Goal: Book appointment/travel/reservation

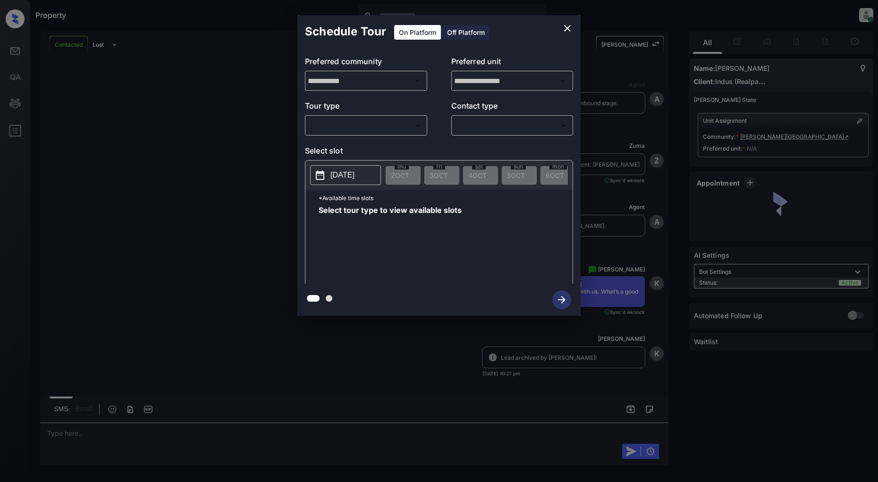
scroll to position [680, 0]
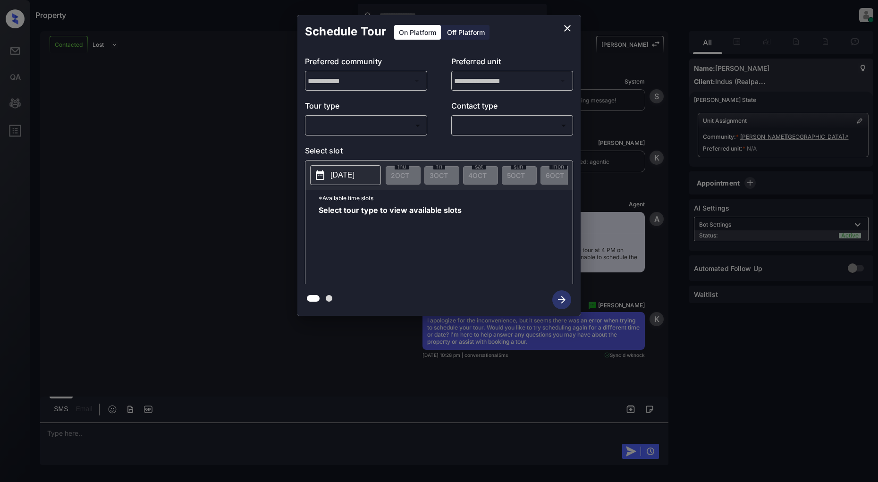
click at [361, 137] on div "**********" at bounding box center [438, 166] width 283 height 236
click at [371, 126] on body "Property Patrick Deasis Online Set yourself offline Set yourself on break Profi…" at bounding box center [439, 241] width 878 height 482
click at [351, 137] on ul "In Person" at bounding box center [365, 147] width 121 height 22
click at [355, 141] on li "In Person" at bounding box center [366, 146] width 116 height 17
type input "********"
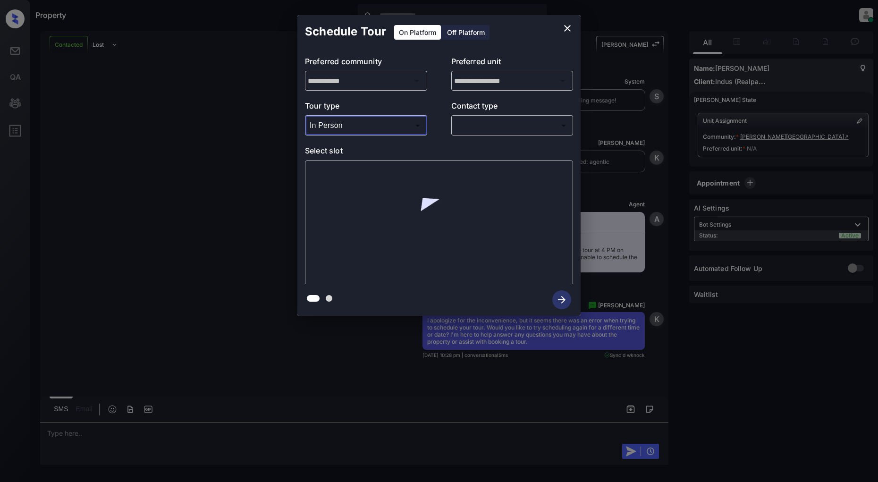
click at [528, 133] on body "Property Patrick Deasis Online Set yourself offline Set yourself on break Profi…" at bounding box center [439, 241] width 878 height 482
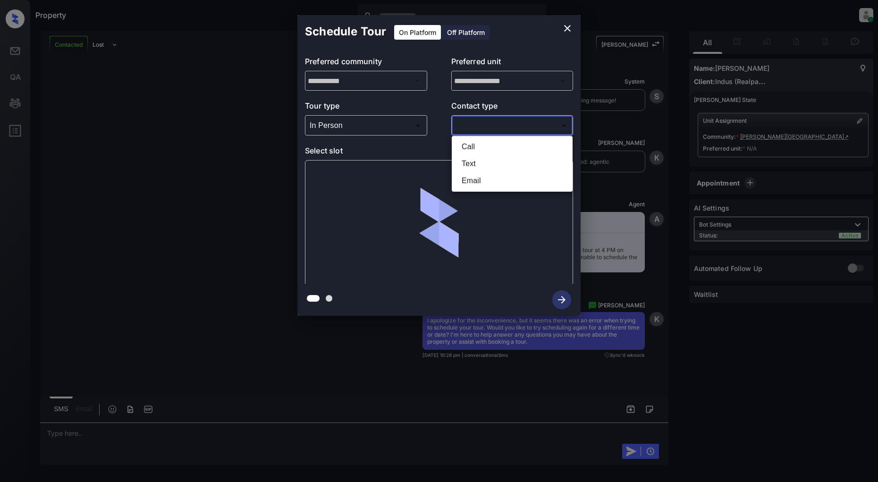
click at [488, 162] on li "Text" at bounding box center [512, 163] width 116 height 17
type input "****"
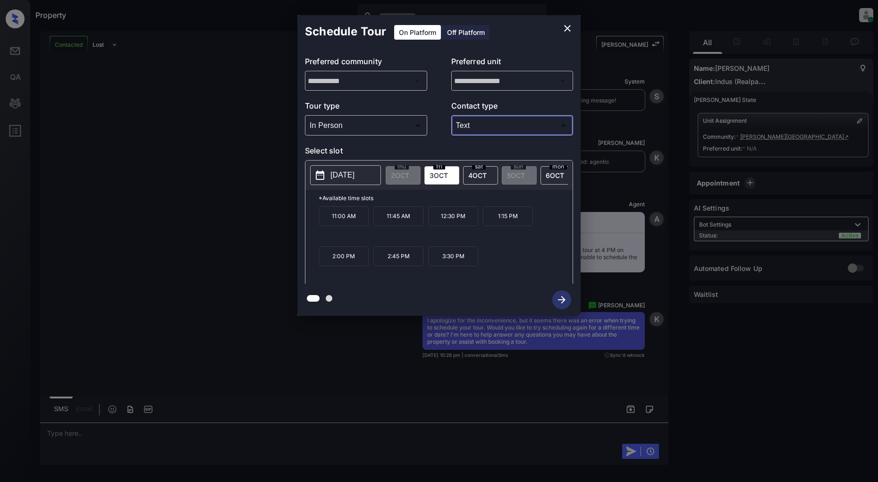
click at [347, 172] on p "[DATE]" at bounding box center [342, 174] width 24 height 11
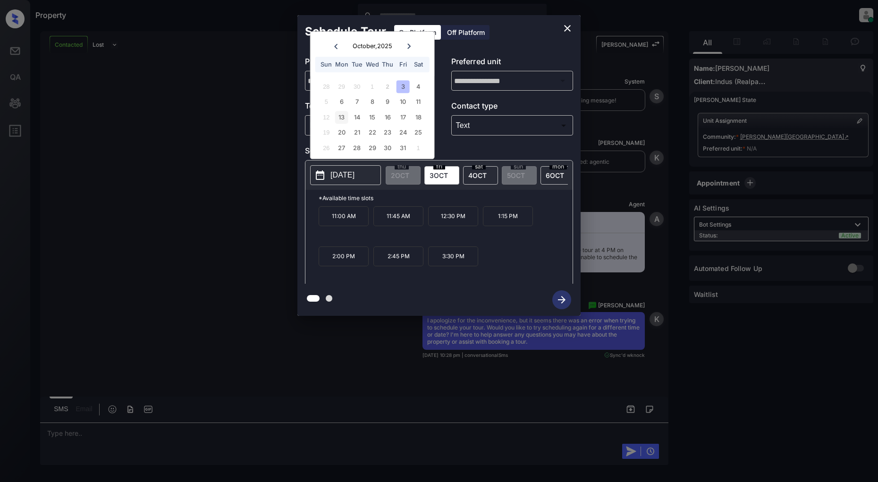
click at [347, 116] on div "13" at bounding box center [341, 117] width 13 height 13
click at [230, 172] on div "**********" at bounding box center [439, 165] width 878 height 331
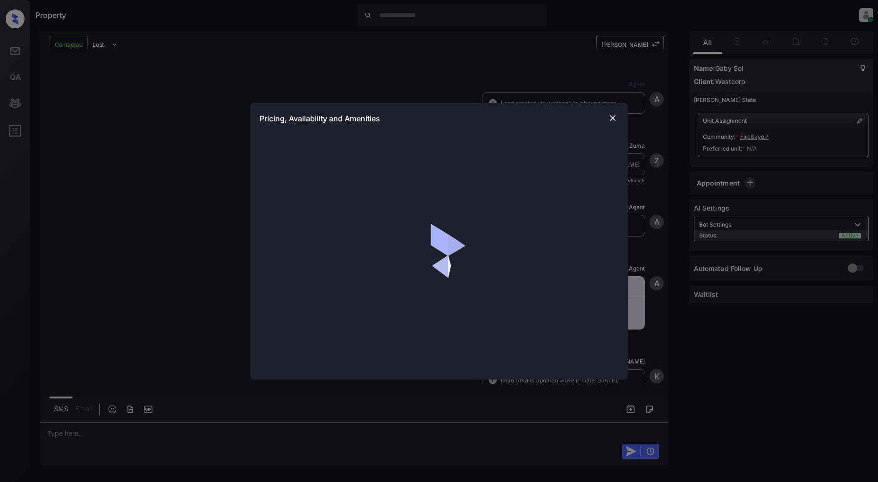
scroll to position [436, 0]
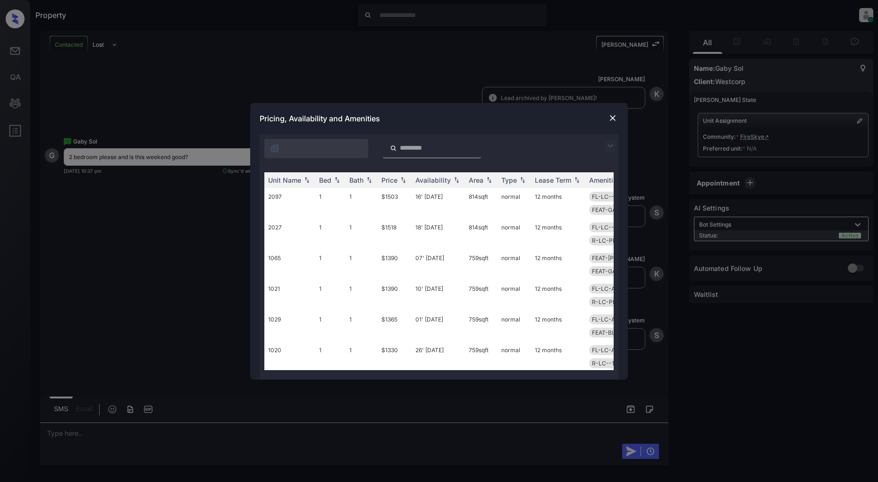
click at [613, 143] on img at bounding box center [610, 145] width 11 height 11
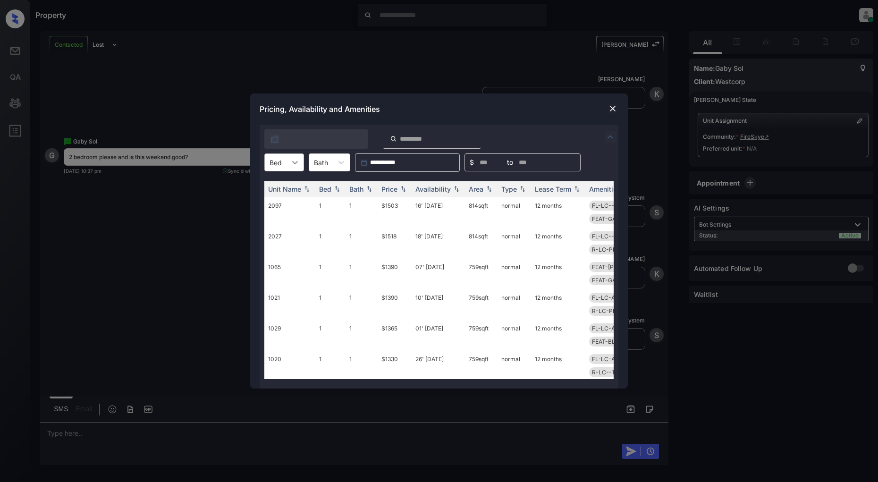
click at [294, 160] on icon at bounding box center [294, 162] width 9 height 9
click at [279, 201] on div "2" at bounding box center [284, 202] width 40 height 17
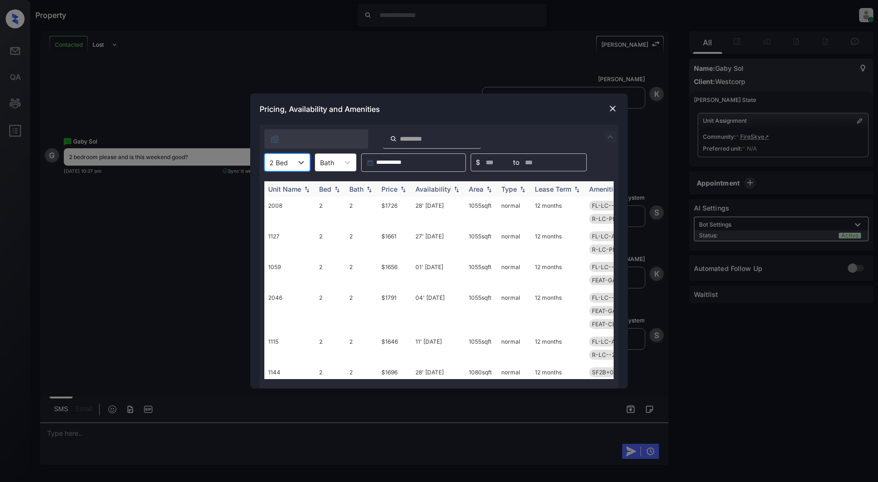
click at [400, 188] on img at bounding box center [402, 189] width 9 height 7
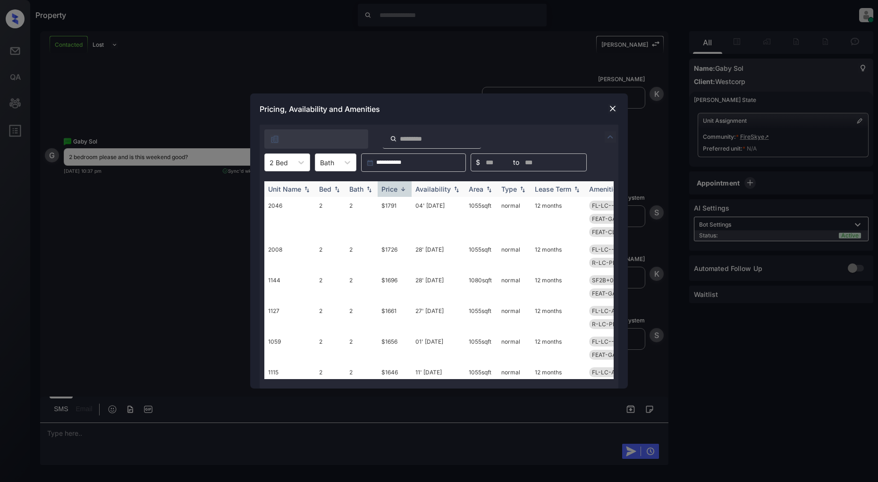
click at [400, 188] on img at bounding box center [402, 188] width 9 height 7
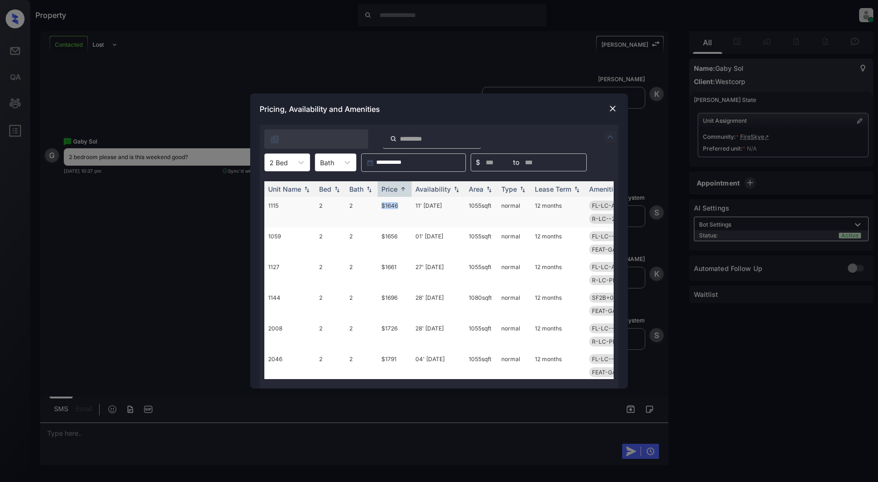
drag, startPoint x: 403, startPoint y: 200, endPoint x: 362, endPoint y: 202, distance: 41.1
click at [362, 202] on tr "1115 2 2 $1646 11' Oct 25 1055 sqft normal 12 months FL-LC-ALL-2B LVL-1ST-2B FE…" at bounding box center [510, 212] width 493 height 31
copy tr "$1646"
click at [613, 107] on img at bounding box center [612, 108] width 9 height 9
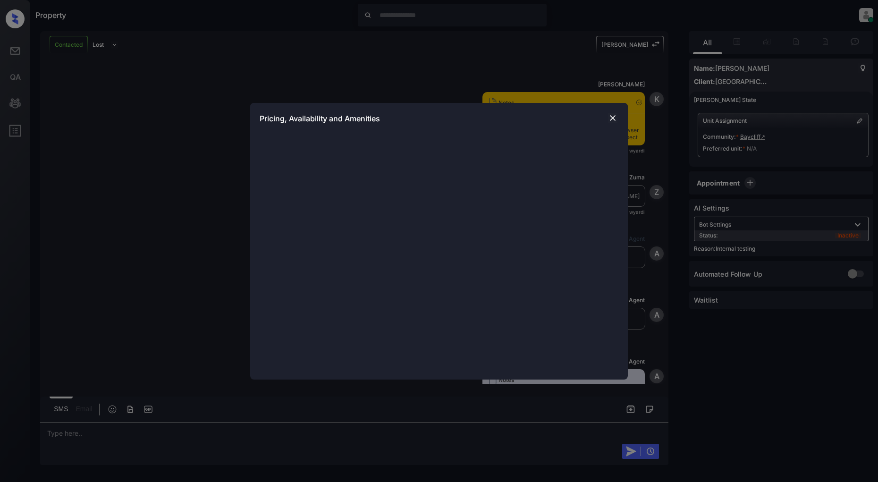
scroll to position [1475, 0]
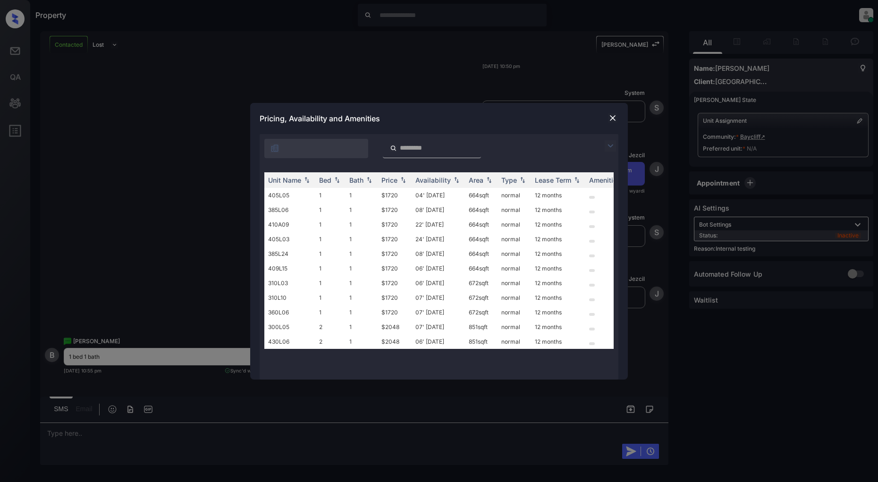
click at [609, 145] on img at bounding box center [610, 145] width 11 height 11
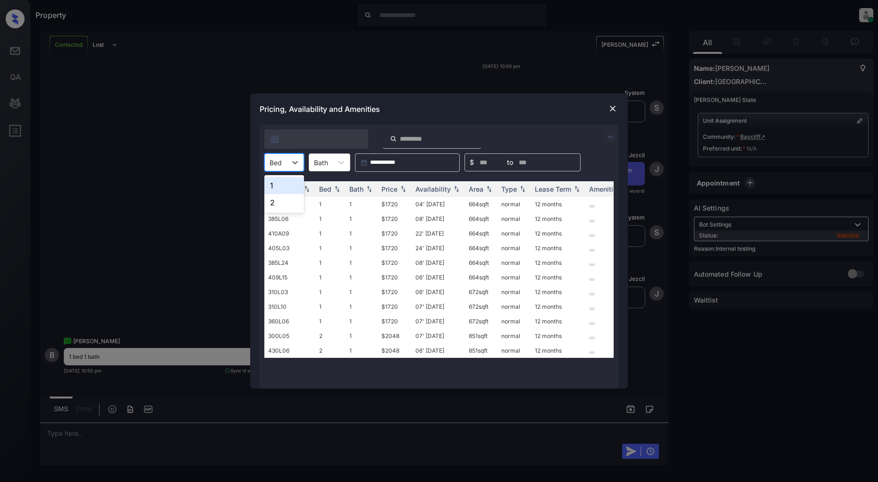
click at [277, 164] on div at bounding box center [275, 163] width 12 height 10
click at [279, 190] on div "1" at bounding box center [284, 185] width 40 height 17
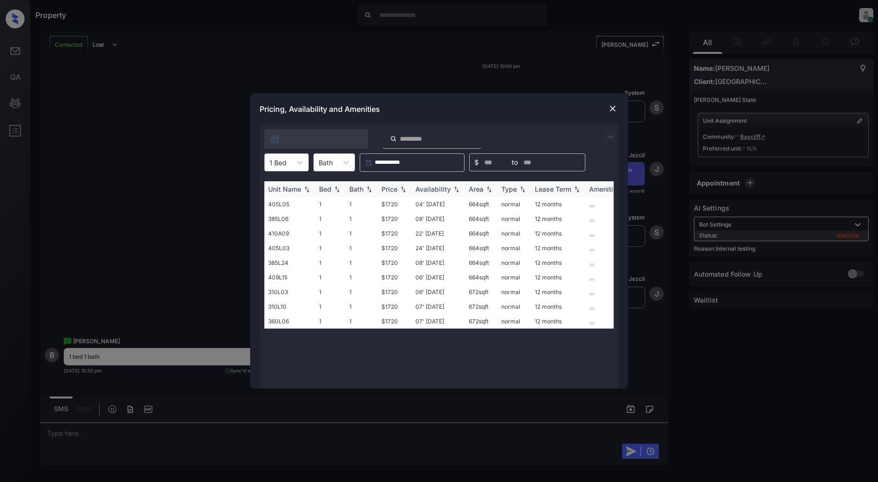
click at [407, 187] on img at bounding box center [402, 189] width 9 height 7
drag, startPoint x: 404, startPoint y: 199, endPoint x: 373, endPoint y: 203, distance: 30.4
click at [373, 203] on tr "405L05 1 1 $1720 04' Sep 25 664 sqft normal 12 months" at bounding box center [510, 204] width 493 height 15
copy tr "$1720"
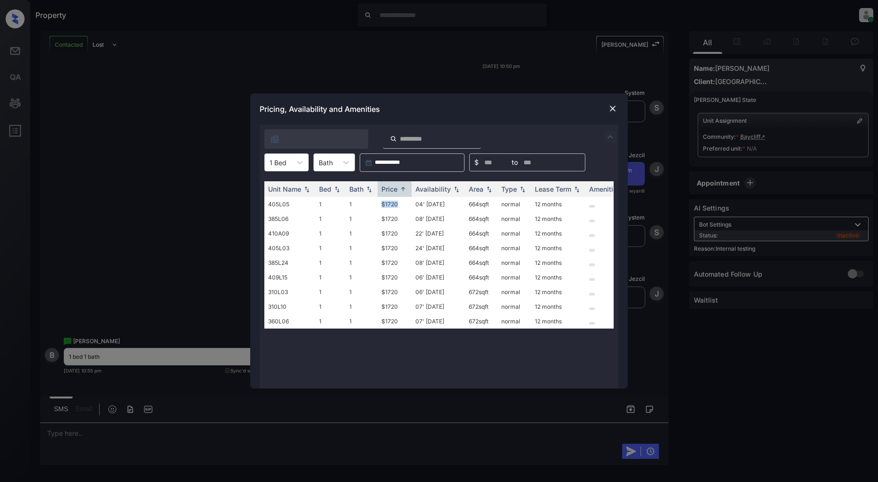
click at [612, 109] on img at bounding box center [612, 108] width 9 height 9
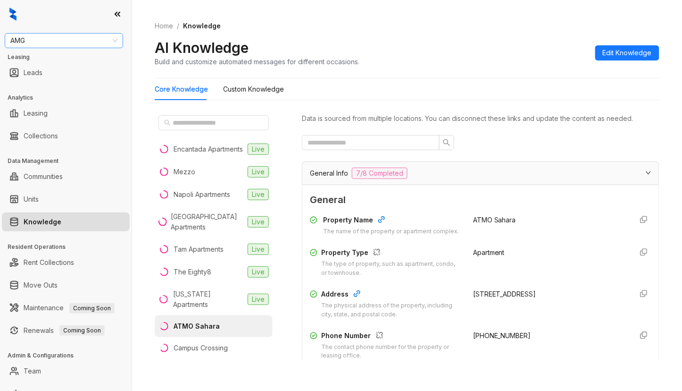
click at [51, 39] on span "AMG" at bounding box center [63, 41] width 107 height 14
type input "****"
click at [46, 61] on div "Fairfield" at bounding box center [63, 59] width 103 height 10
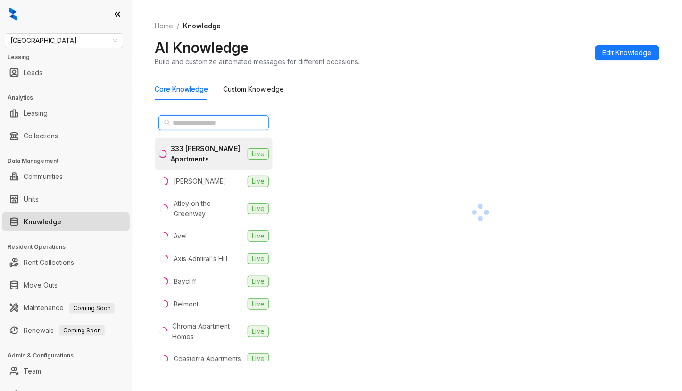
click at [180, 119] on input "text" at bounding box center [214, 123] width 83 height 10
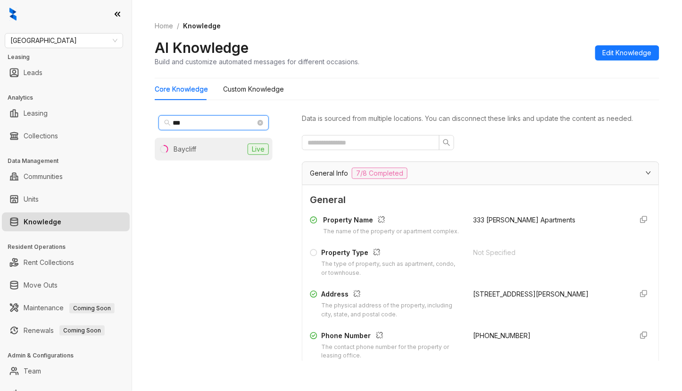
type input "***"
click at [187, 141] on li "Baycliff Live" at bounding box center [214, 149] width 118 height 23
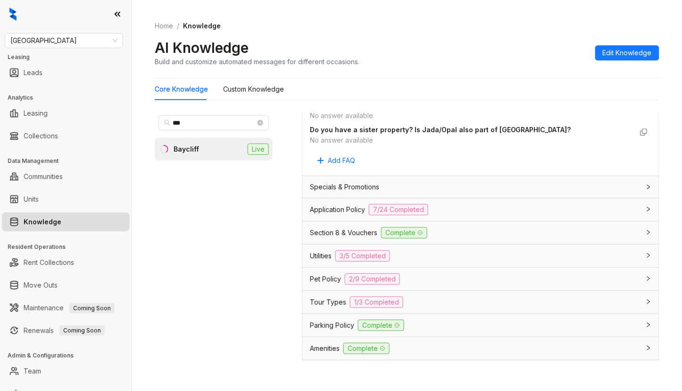
scroll to position [629, 0]
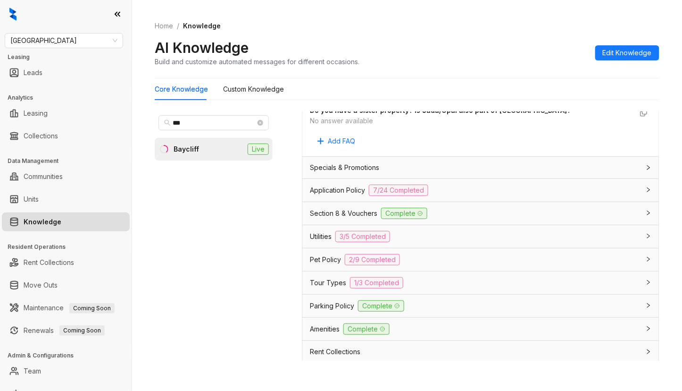
click at [446, 311] on div "Parking Policy Complete" at bounding box center [475, 305] width 330 height 11
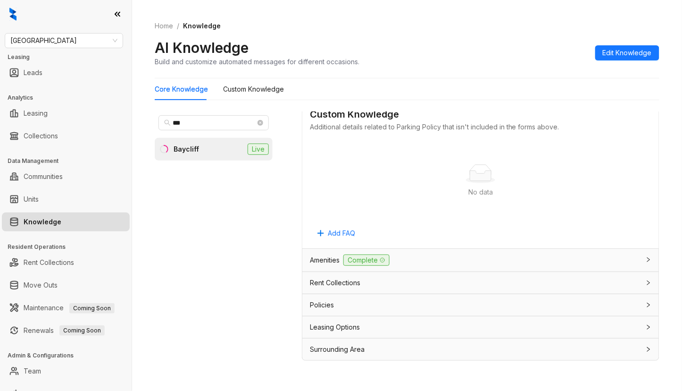
scroll to position [1384, 0]
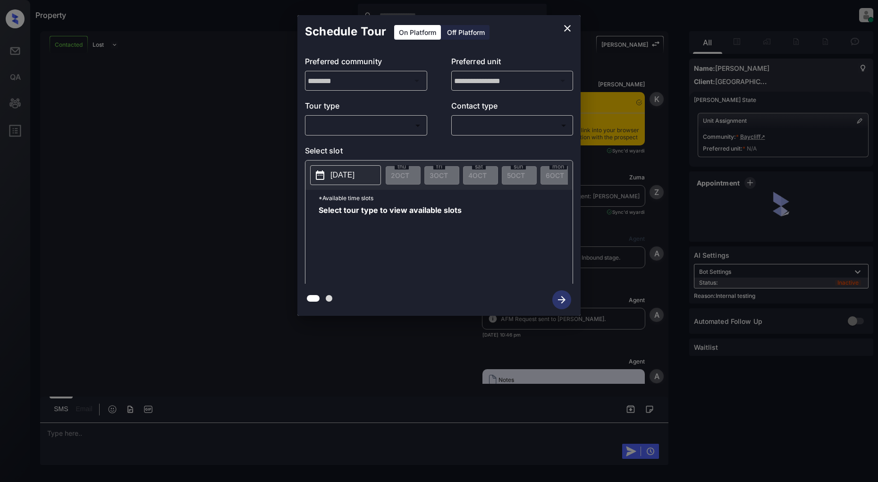
scroll to position [1914, 0]
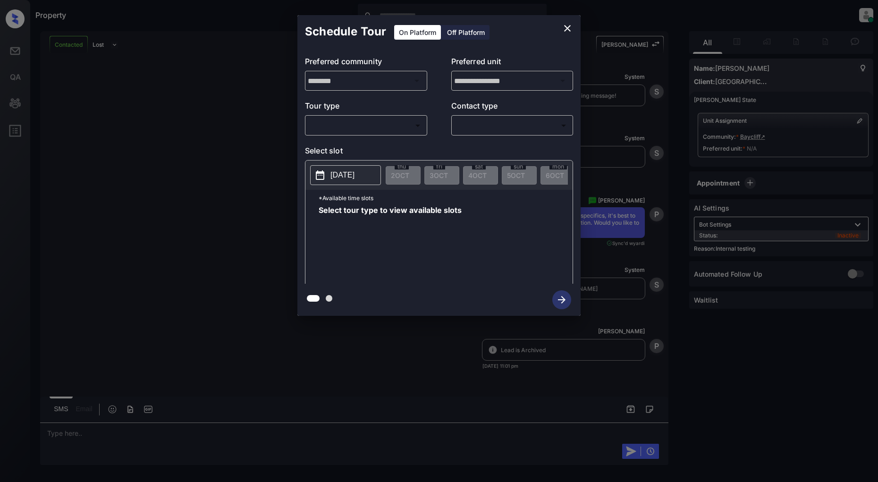
click at [399, 121] on body "Property [PERSON_NAME] Online Set yourself offline Set yourself on break Profil…" at bounding box center [439, 241] width 878 height 482
click at [346, 152] on li "In Person" at bounding box center [366, 146] width 116 height 17
type input "********"
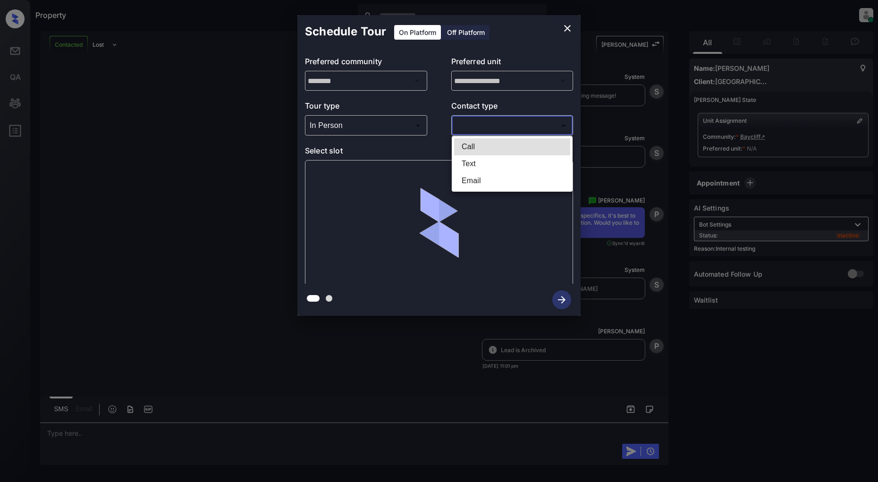
click at [485, 125] on body "Property [PERSON_NAME] Online Set yourself offline Set yourself on break Profil…" at bounding box center [439, 241] width 878 height 482
click at [475, 166] on li "Text" at bounding box center [512, 163] width 116 height 17
type input "****"
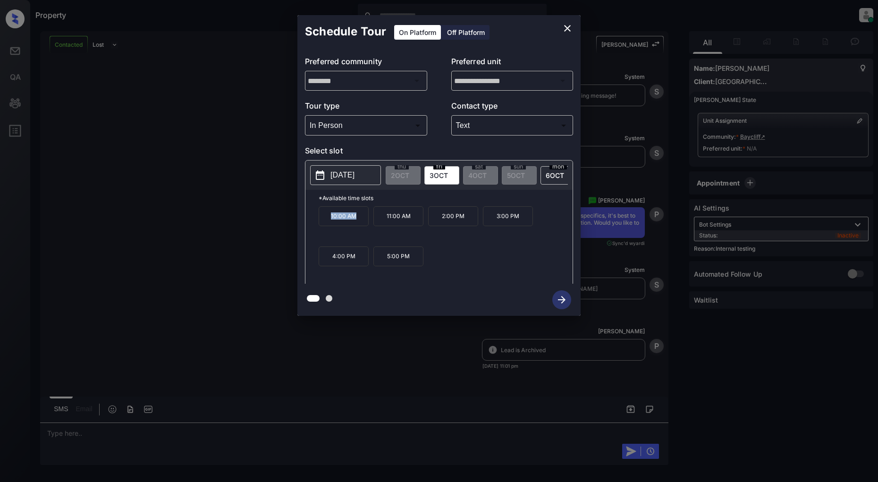
drag, startPoint x: 354, startPoint y: 220, endPoint x: 308, endPoint y: 220, distance: 45.8
click at [308, 220] on div "*Available time slots 10:00 AM 11:00 AM 2:00 PM 3:00 PM 4:00 PM 5:00 PM" at bounding box center [438, 238] width 267 height 97
copy p "10:00 AM"
drag, startPoint x: 466, startPoint y: 220, endPoint x: 435, endPoint y: 220, distance: 31.6
click at [435, 220] on p "2:00 PM" at bounding box center [453, 216] width 50 height 20
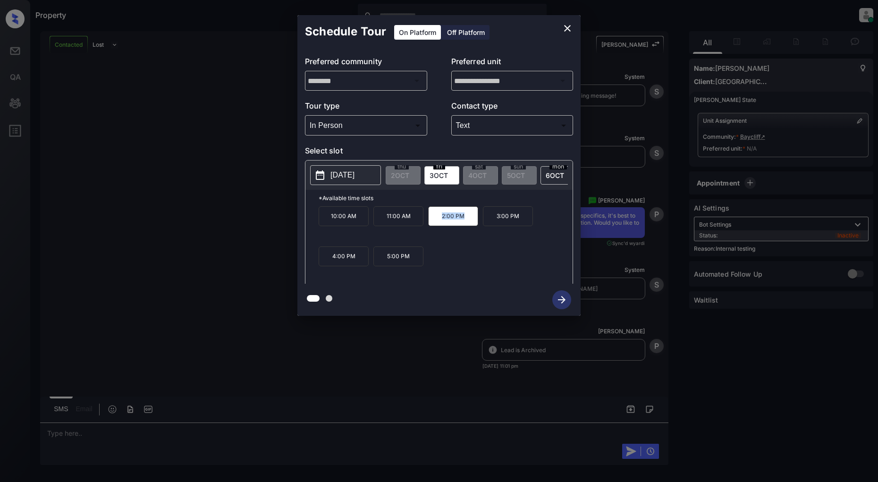
copy p "2:00 PM"
drag, startPoint x: 361, startPoint y: 263, endPoint x: 313, endPoint y: 261, distance: 47.7
click at [313, 261] on div "*Available time slots 10:00 AM 11:00 AM 2:00 PM 3:00 PM 4:00 PM 5:00 PM" at bounding box center [438, 238] width 267 height 97
copy p "4:00 PM"
click at [565, 28] on icon "close" at bounding box center [567, 28] width 11 height 11
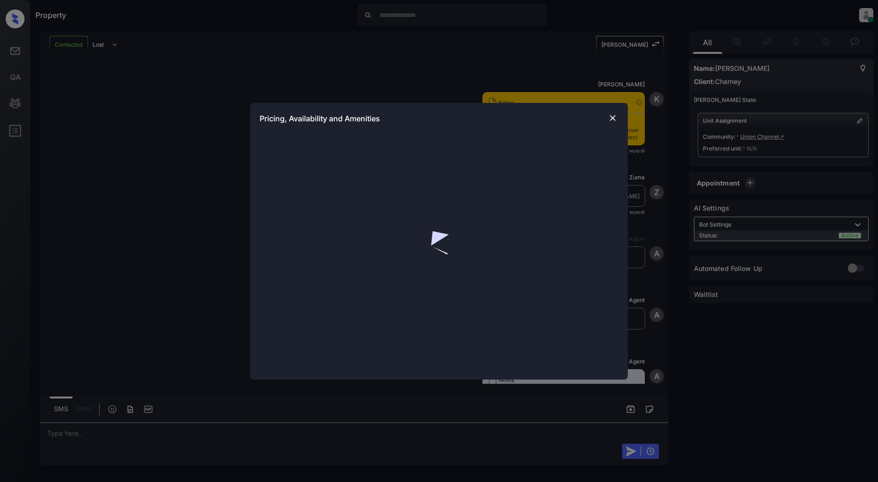
scroll to position [1111, 0]
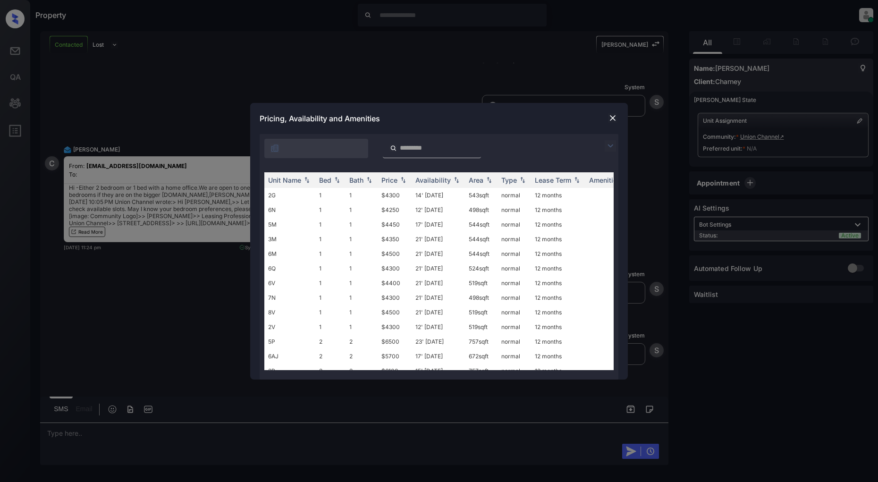
click at [616, 144] on div at bounding box center [612, 145] width 11 height 11
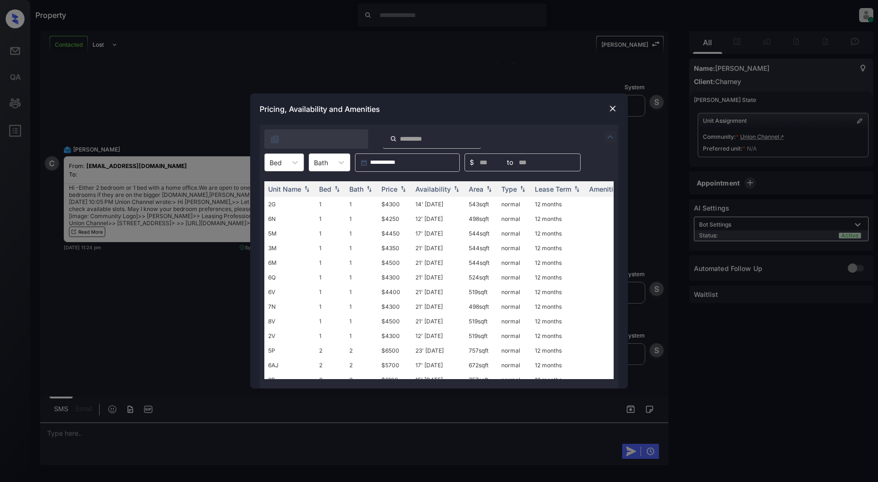
click at [285, 158] on div "Bed" at bounding box center [276, 163] width 22 height 14
click at [282, 183] on div "1" at bounding box center [284, 185] width 40 height 17
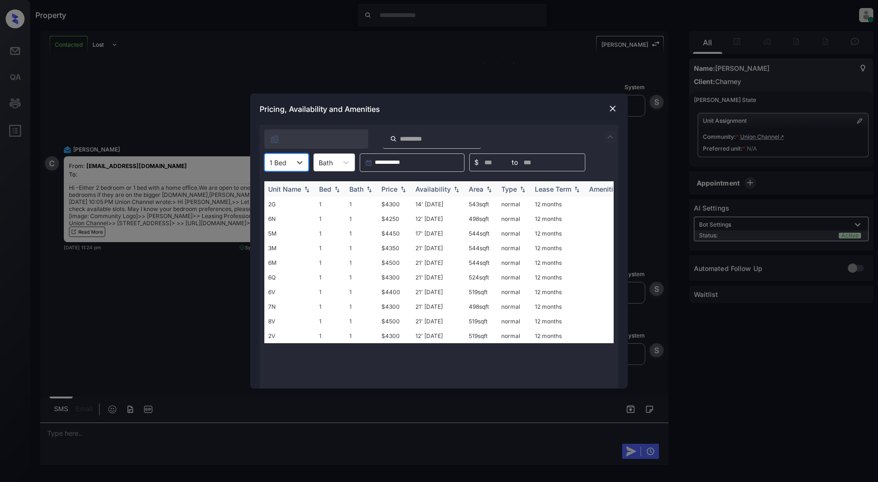
click at [407, 185] on div "Price" at bounding box center [394, 189] width 26 height 8
click at [404, 186] on img at bounding box center [402, 188] width 9 height 7
drag, startPoint x: 406, startPoint y: 202, endPoint x: 373, endPoint y: 202, distance: 33.0
click at [373, 202] on tr "6N 1 1 $4250 12' Aug 25 498 sqft normal 12 months" at bounding box center [510, 204] width 493 height 15
copy tr "$4250"
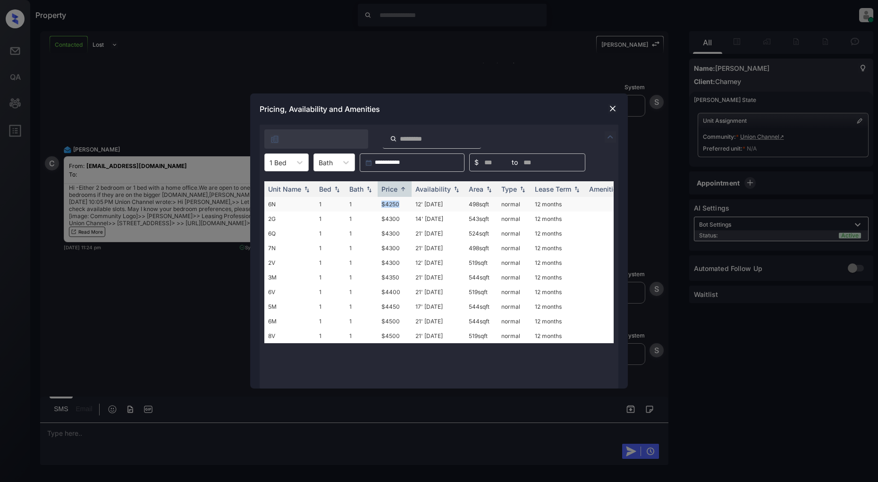
drag, startPoint x: 461, startPoint y: 198, endPoint x: 494, endPoint y: 205, distance: 33.3
click at [494, 205] on tr "6N 1 1 $4250 12' Aug 25 498 sqft normal 12 months" at bounding box center [510, 204] width 493 height 15
copy tr "498 sqft"
click at [284, 162] on div at bounding box center [277, 163] width 17 height 10
click at [281, 199] on div "2" at bounding box center [286, 202] width 44 height 17
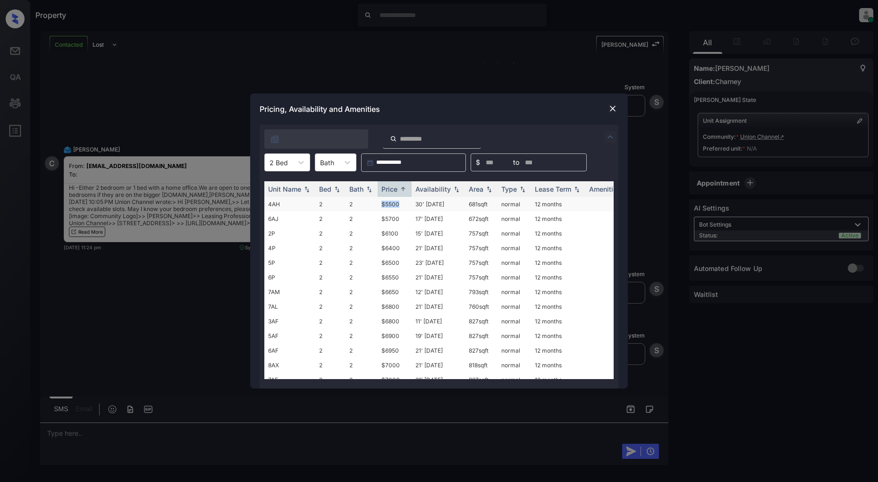
drag, startPoint x: 403, startPoint y: 204, endPoint x: 378, endPoint y: 204, distance: 25.0
click at [378, 204] on td "$5500" at bounding box center [395, 204] width 34 height 15
copy td "$5500"
drag, startPoint x: 460, startPoint y: 200, endPoint x: 503, endPoint y: 204, distance: 42.7
click at [503, 204] on tr "4AH 2 2 $5500 30' Jan 25 681 sqft normal 12 months" at bounding box center [510, 204] width 493 height 15
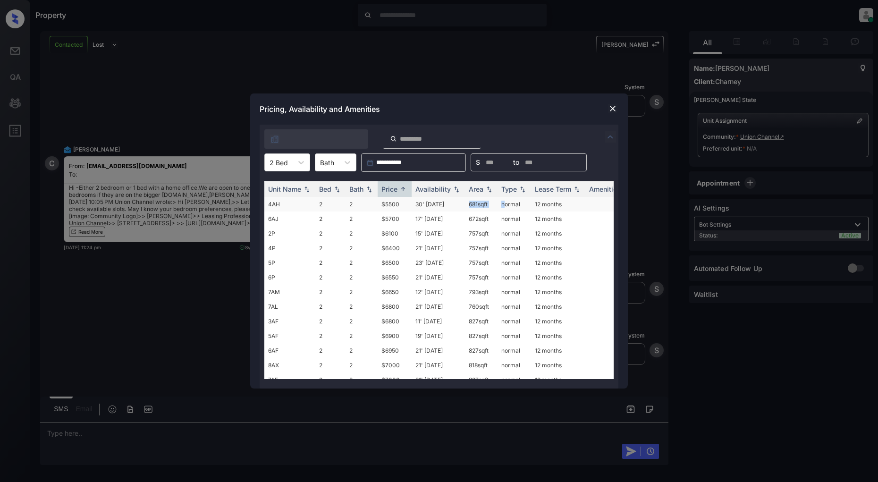
copy tr "681 sqft n"
click at [616, 109] on img at bounding box center [612, 108] width 9 height 9
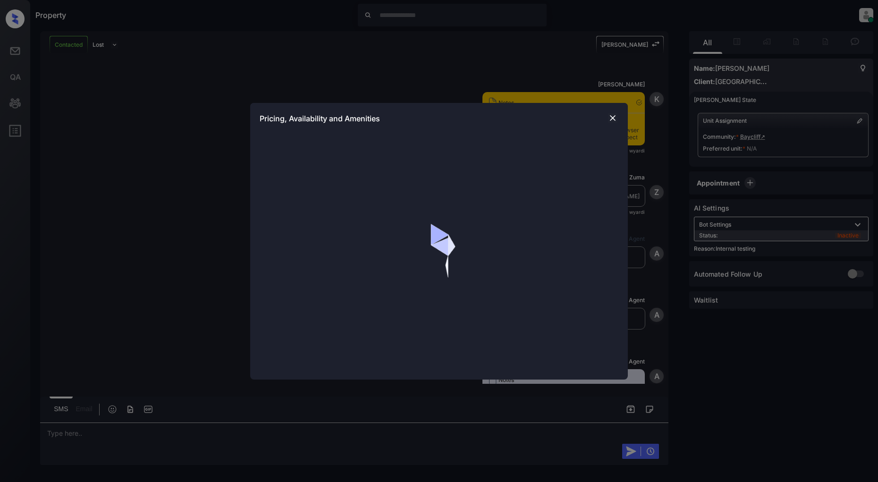
scroll to position [2137, 0]
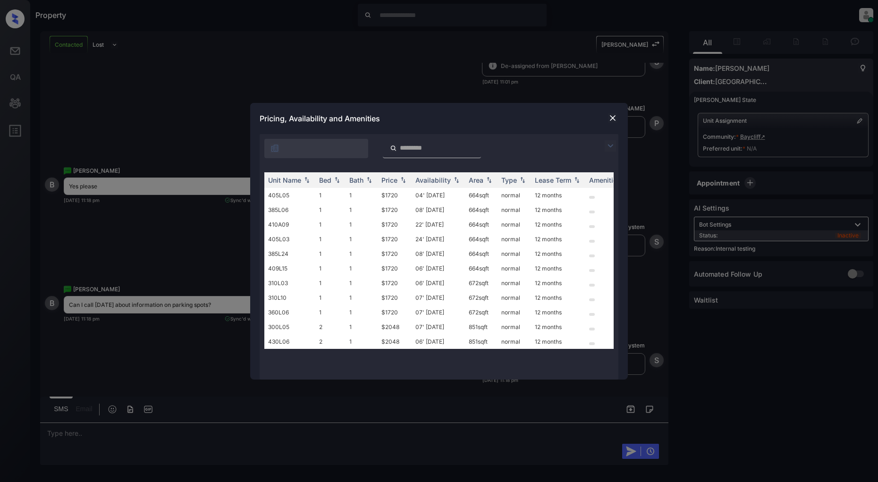
click at [612, 145] on img at bounding box center [610, 145] width 11 height 11
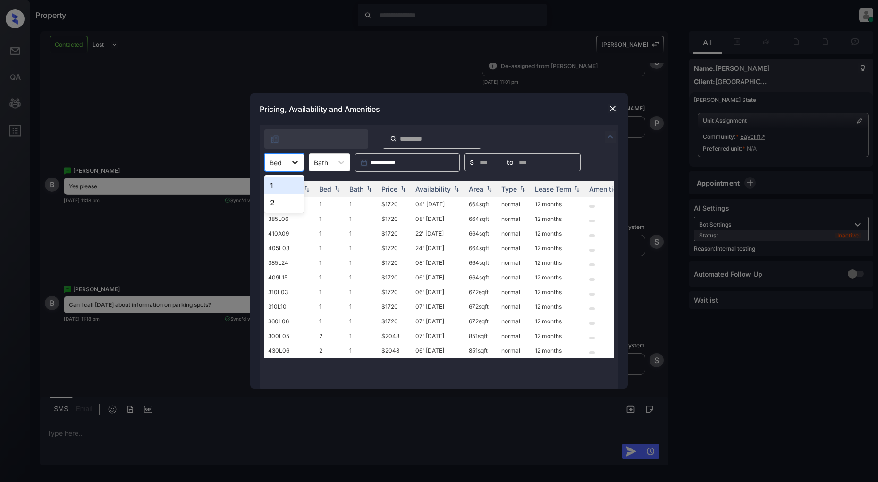
click at [289, 165] on div at bounding box center [294, 162] width 17 height 17
click at [272, 190] on div "1" at bounding box center [284, 185] width 40 height 17
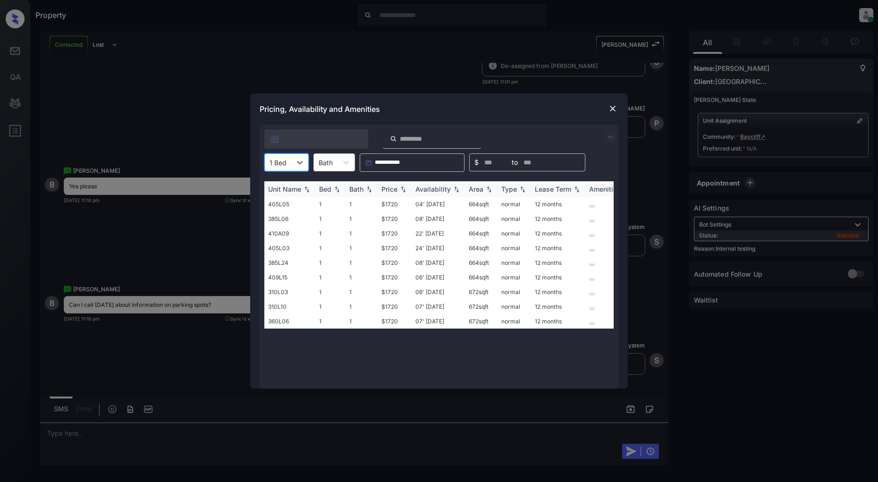
click at [406, 190] on img at bounding box center [402, 189] width 9 height 7
click at [406, 190] on img at bounding box center [402, 188] width 9 height 7
click at [393, 204] on td "$1720" at bounding box center [395, 204] width 34 height 15
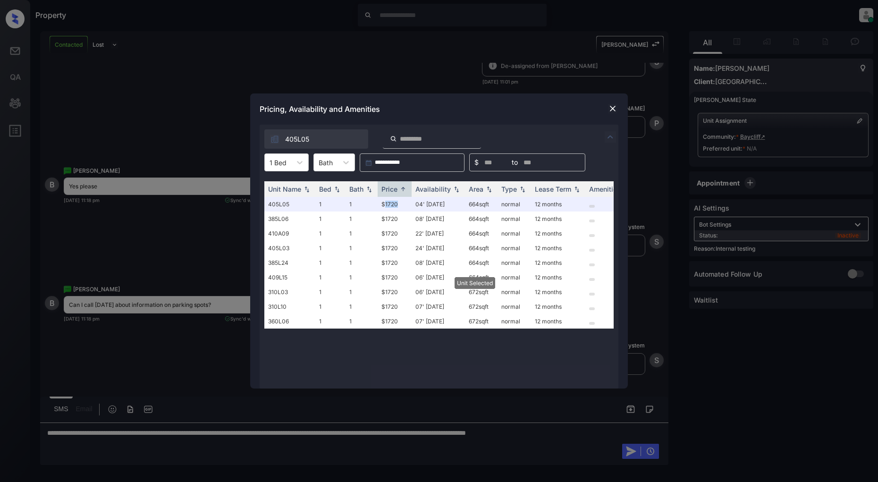
click at [614, 110] on img at bounding box center [612, 108] width 9 height 9
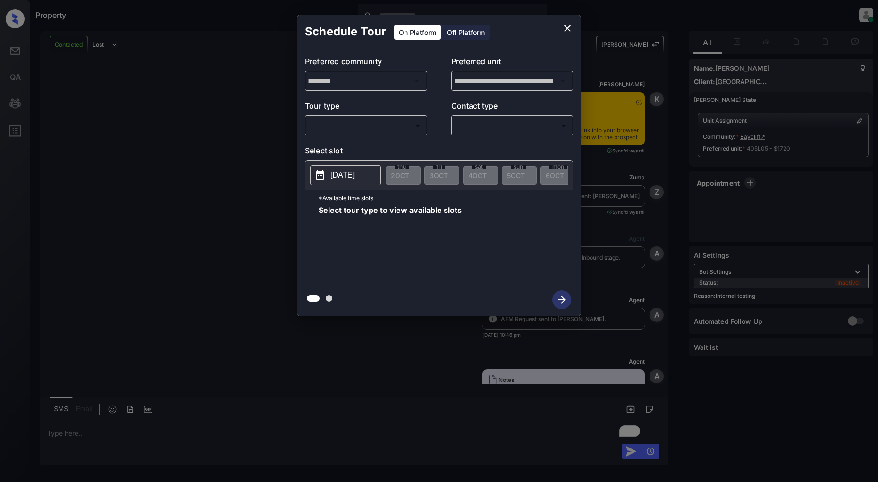
scroll to position [2670, 0]
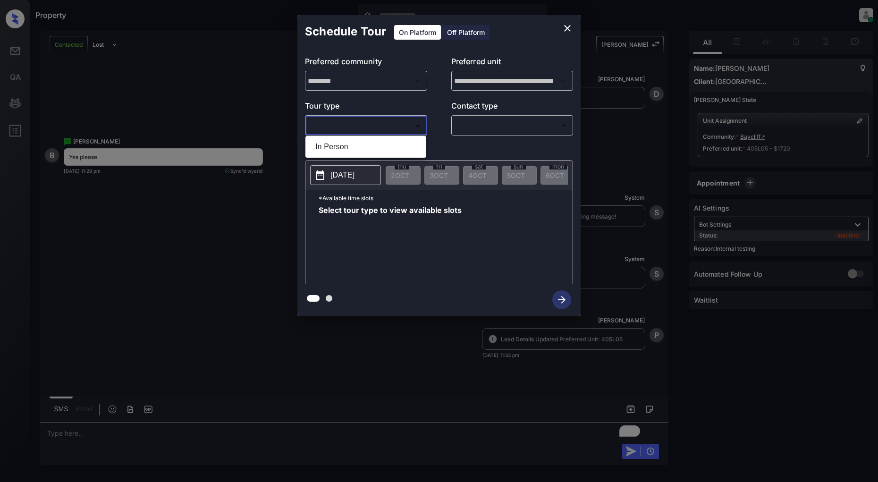
click at [386, 124] on body "Property [PERSON_NAME] Online Set yourself offline Set yourself on break Profil…" at bounding box center [439, 241] width 878 height 482
click at [345, 142] on li "In Person" at bounding box center [366, 146] width 116 height 17
type input "********"
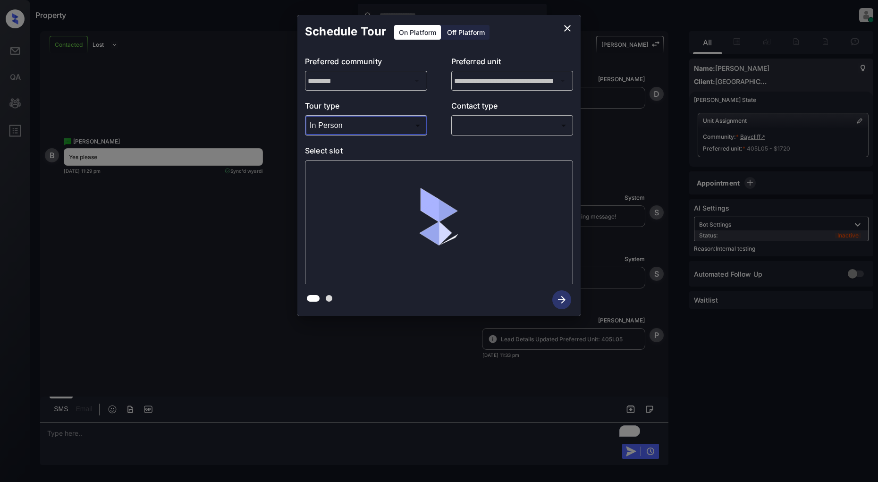
click at [483, 135] on div "​ ​" at bounding box center [512, 125] width 122 height 20
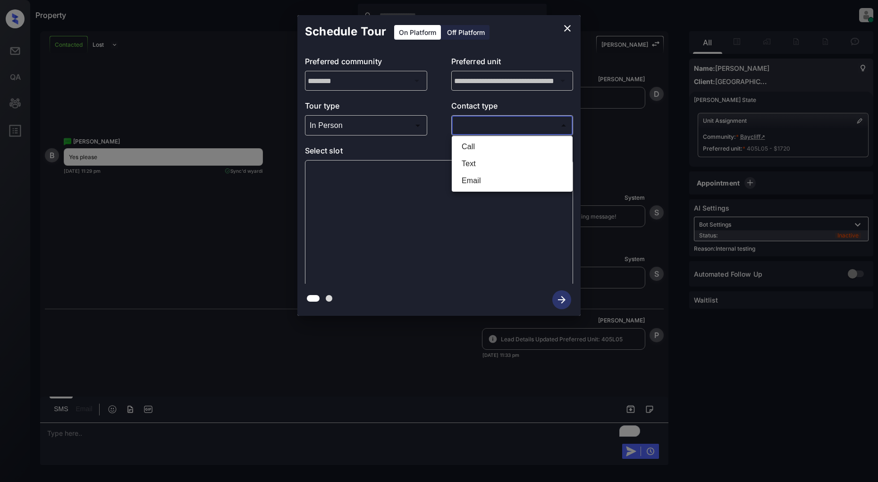
click at [483, 127] on body "Property Patrick Deasis Online Set yourself offline Set yourself on break Profi…" at bounding box center [439, 241] width 878 height 482
click at [477, 166] on li "Text" at bounding box center [512, 163] width 116 height 17
type input "****"
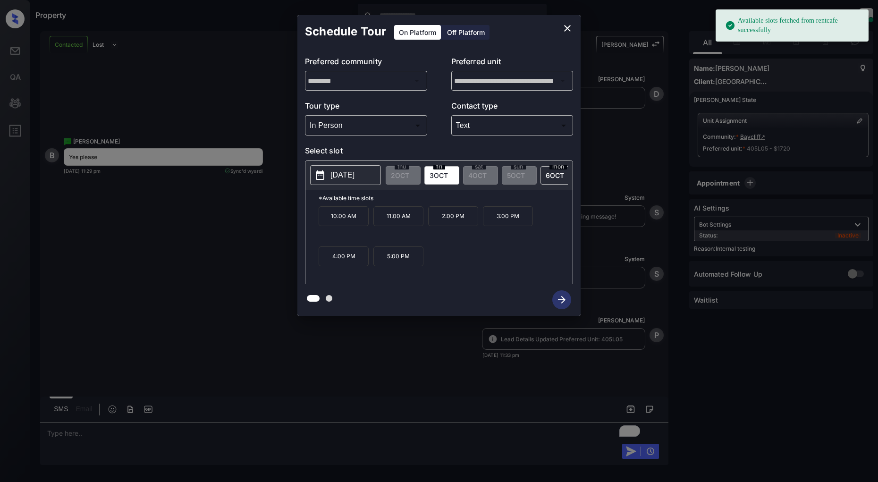
click at [354, 174] on p "2025-10-03" at bounding box center [342, 174] width 24 height 11
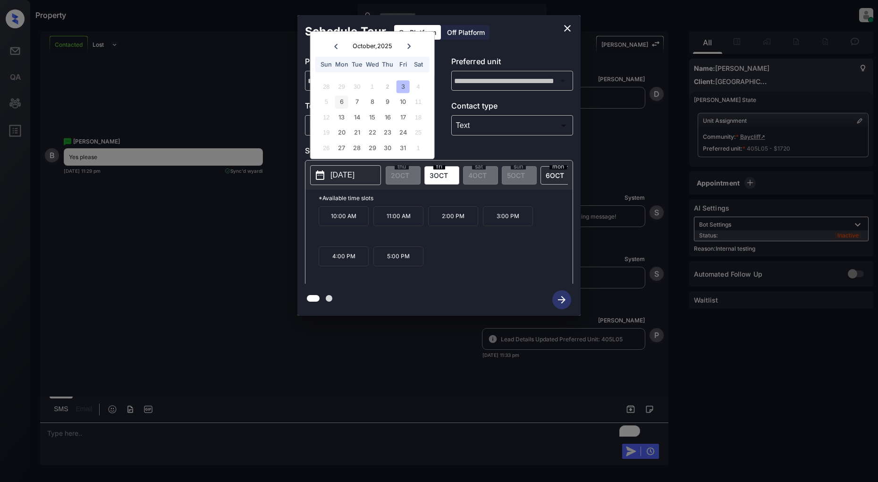
click at [343, 103] on div "6" at bounding box center [341, 102] width 13 height 13
click at [342, 224] on p "11:00 AM" at bounding box center [344, 216] width 50 height 20
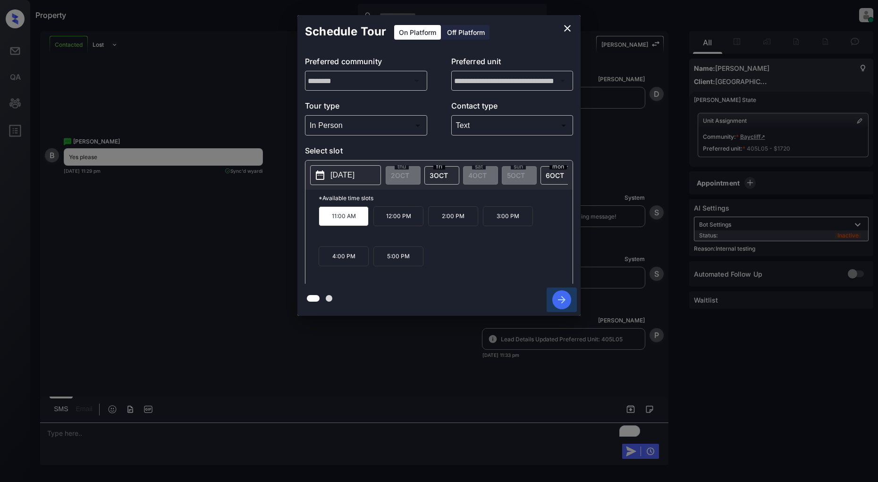
click at [569, 300] on icon "button" at bounding box center [561, 299] width 19 height 19
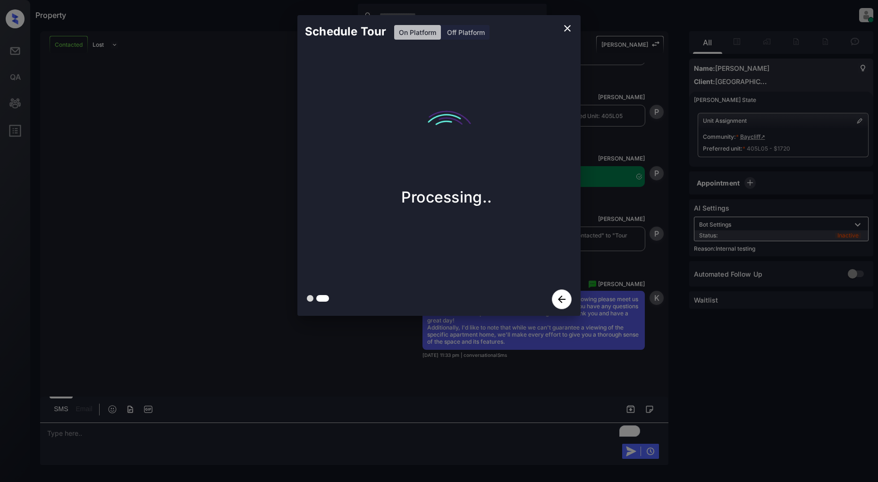
scroll to position [2892, 0]
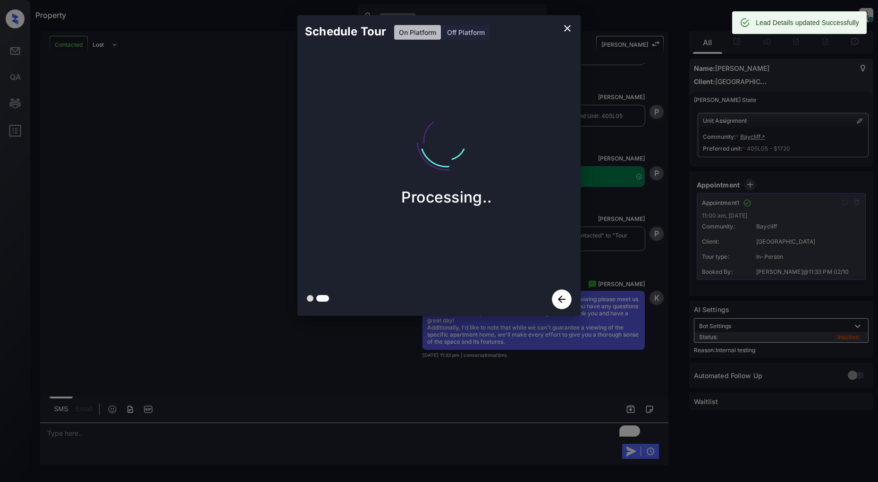
click at [568, 28] on icon "close" at bounding box center [567, 28] width 11 height 11
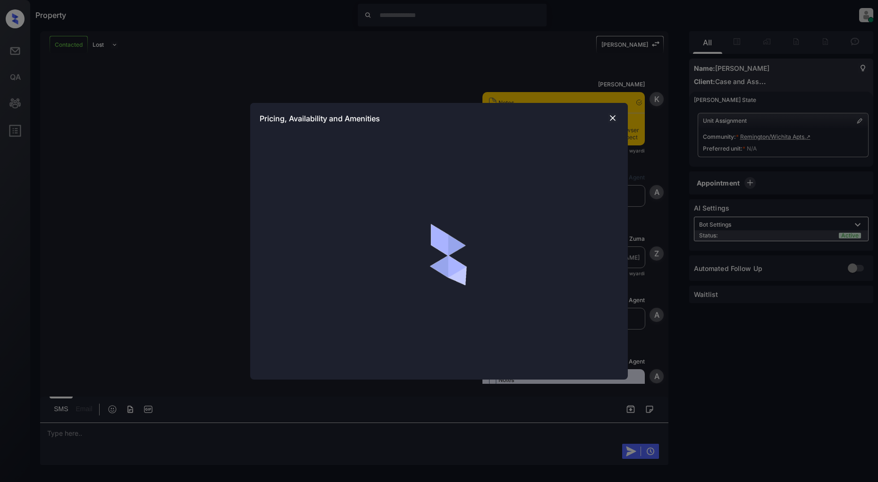
scroll to position [860, 0]
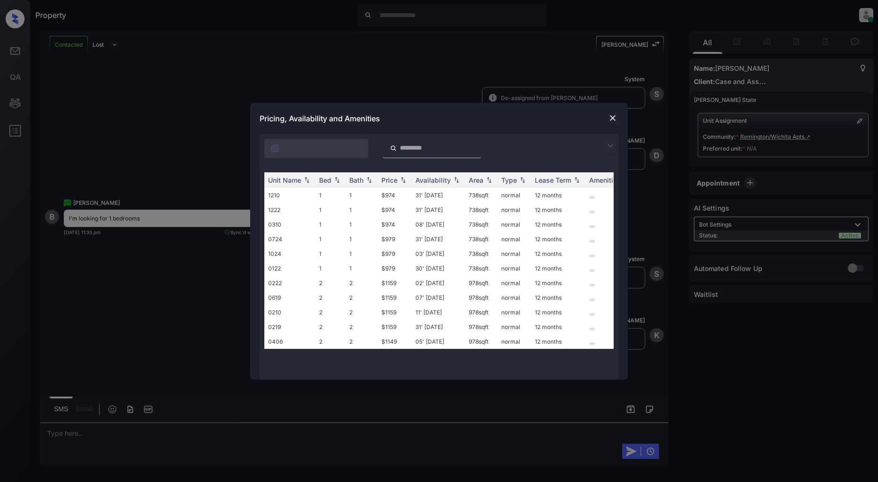
click at [607, 144] on img at bounding box center [610, 145] width 11 height 11
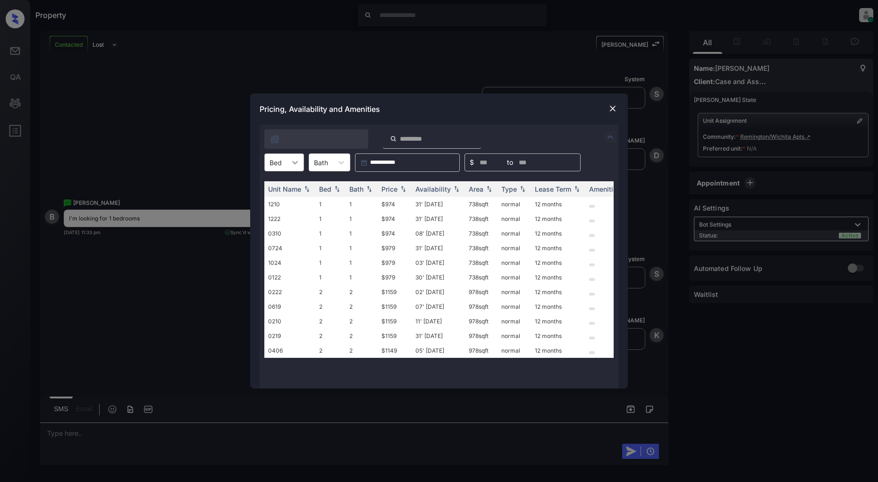
click at [292, 166] on icon at bounding box center [294, 162] width 9 height 9
click at [277, 189] on div "1" at bounding box center [284, 185] width 40 height 17
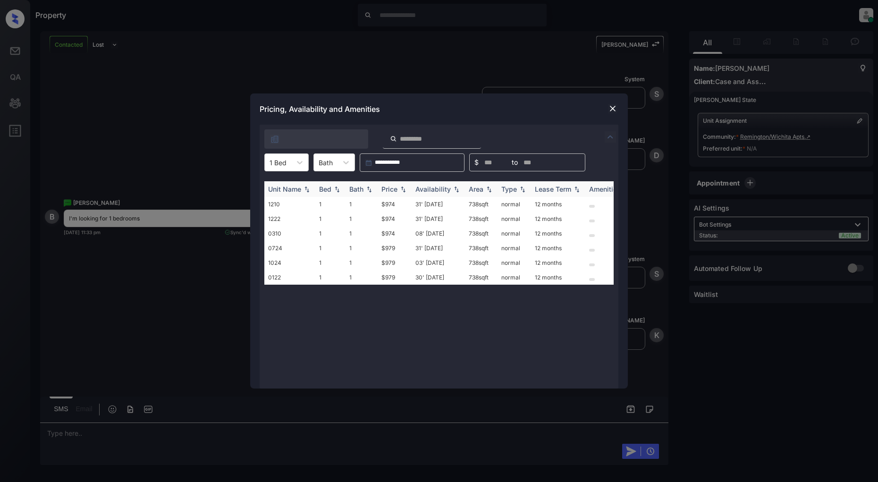
click at [397, 189] on div "Price" at bounding box center [389, 189] width 16 height 8
drag, startPoint x: 399, startPoint y: 199, endPoint x: 365, endPoint y: 203, distance: 34.2
click at [365, 203] on tr "1210 1 1 $974 31' [DATE] 738 sqft normal 12 months" at bounding box center [510, 204] width 493 height 15
copy tr "$974"
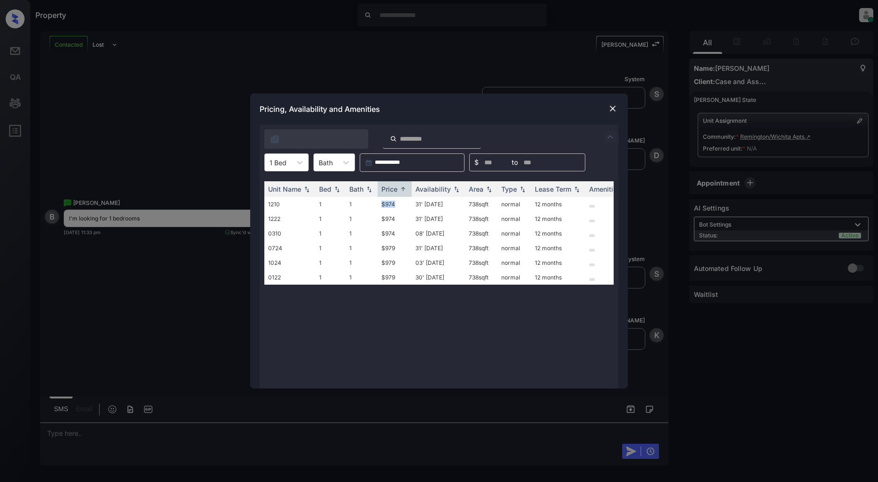
click at [613, 109] on img at bounding box center [612, 108] width 9 height 9
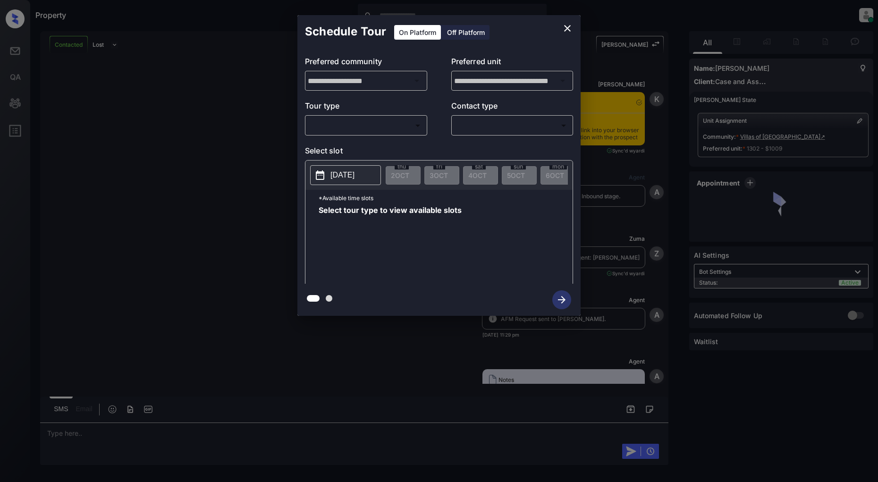
scroll to position [1423, 0]
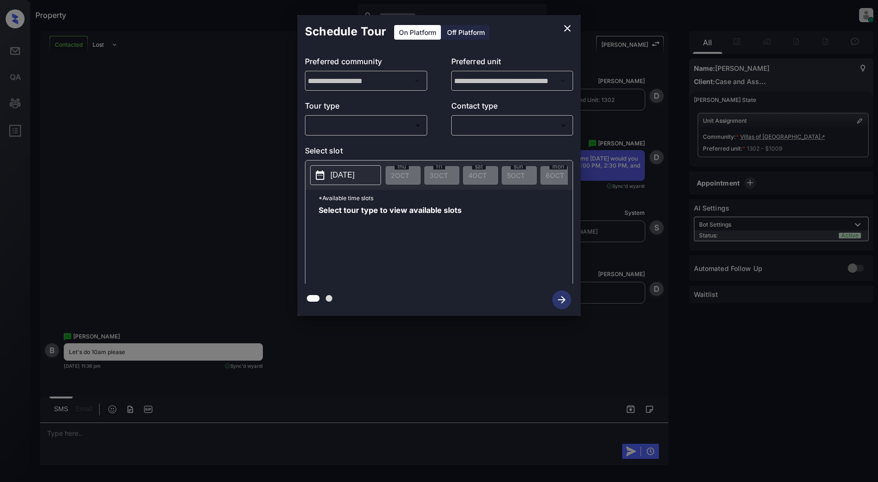
click at [379, 122] on body "Property Patrick Deasis Online Set yourself offline Set yourself on break Profi…" at bounding box center [439, 241] width 878 height 482
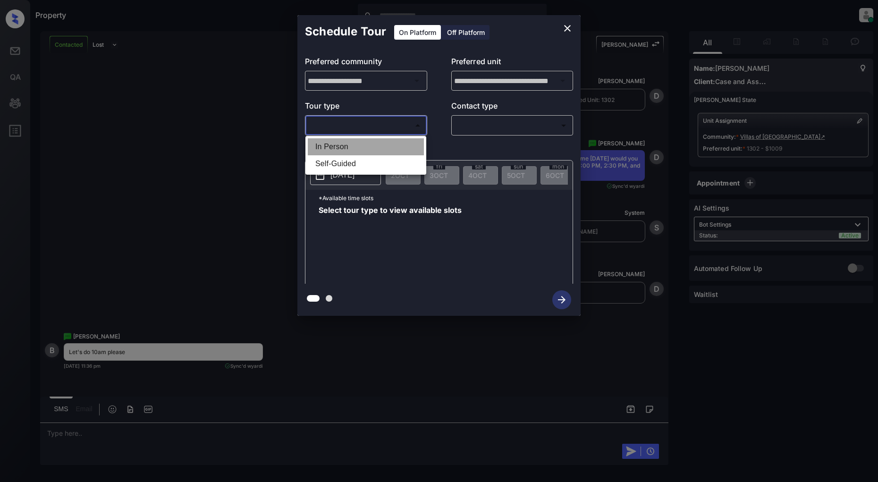
click at [375, 140] on li "In Person" at bounding box center [366, 146] width 116 height 17
type input "********"
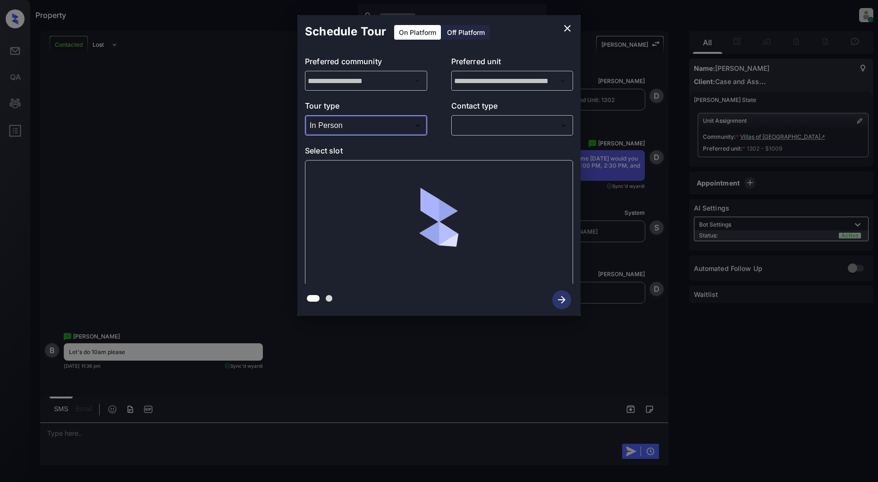
click at [487, 129] on body "Property Patrick Deasis Online Set yourself offline Set yourself on break Profi…" at bounding box center [439, 241] width 878 height 482
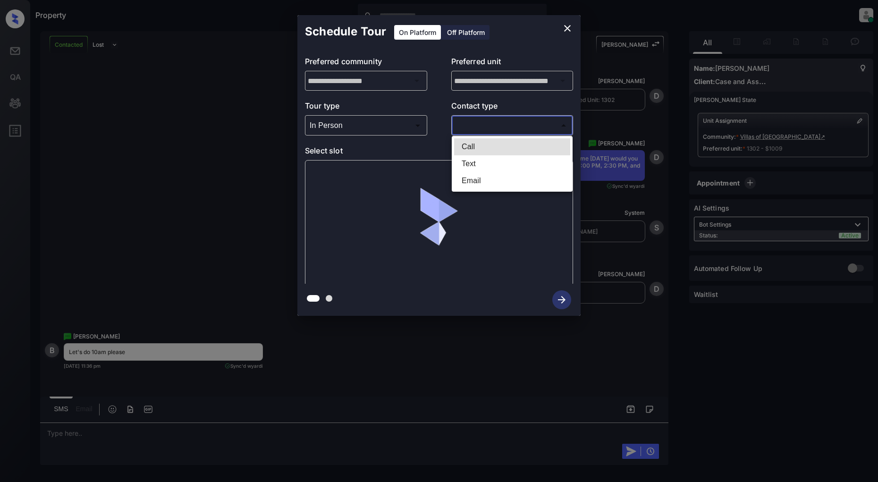
click at [493, 160] on li "Text" at bounding box center [512, 163] width 116 height 17
type input "****"
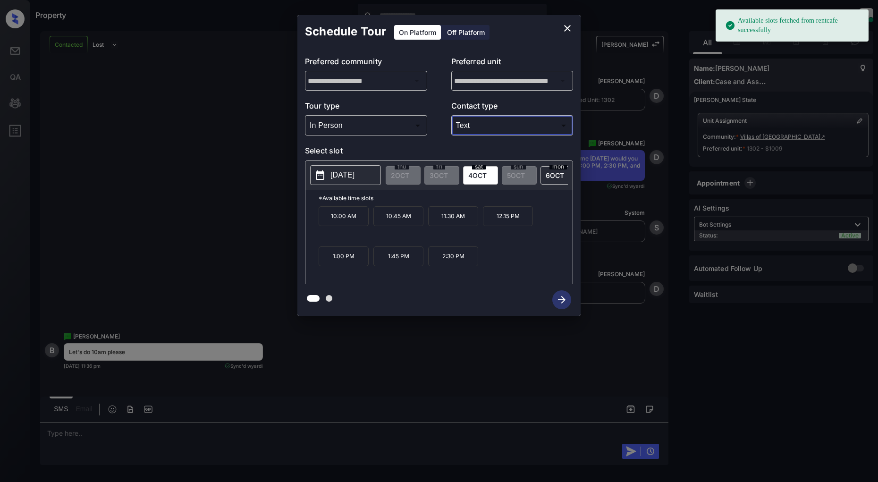
click at [346, 178] on p "2025-10-04" at bounding box center [342, 174] width 24 height 11
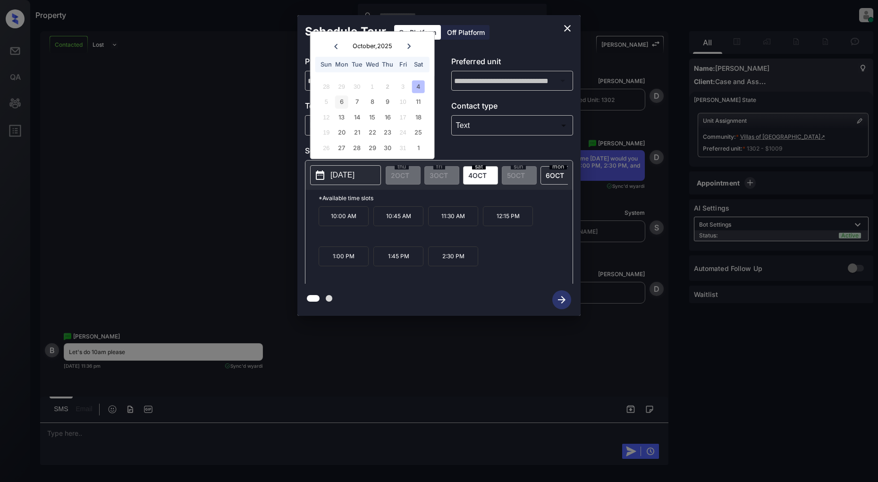
click at [343, 103] on div "6" at bounding box center [341, 102] width 13 height 13
click at [459, 219] on p "10:00 AM" at bounding box center [453, 216] width 50 height 20
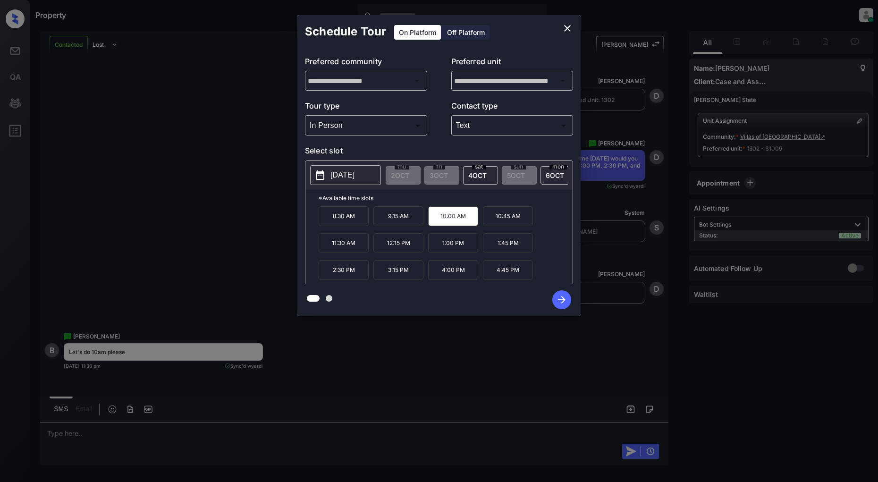
click at [572, 298] on button "button" at bounding box center [562, 299] width 30 height 25
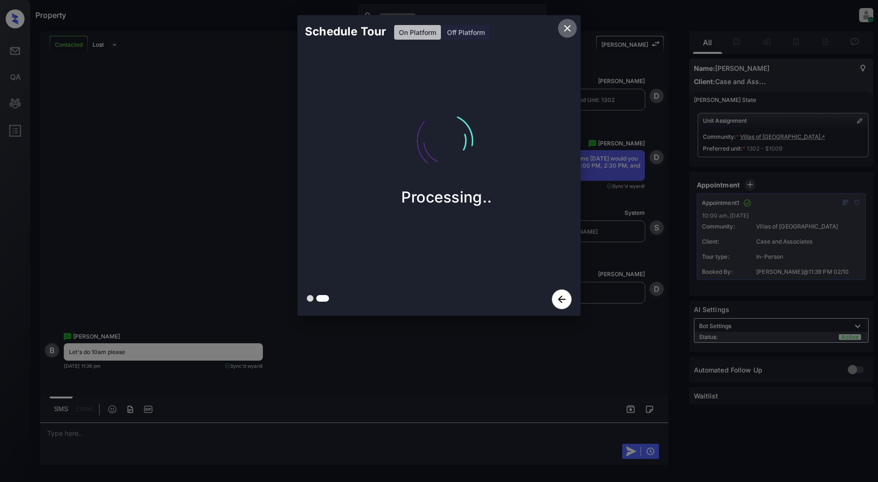
click at [567, 26] on icon "close" at bounding box center [567, 28] width 11 height 11
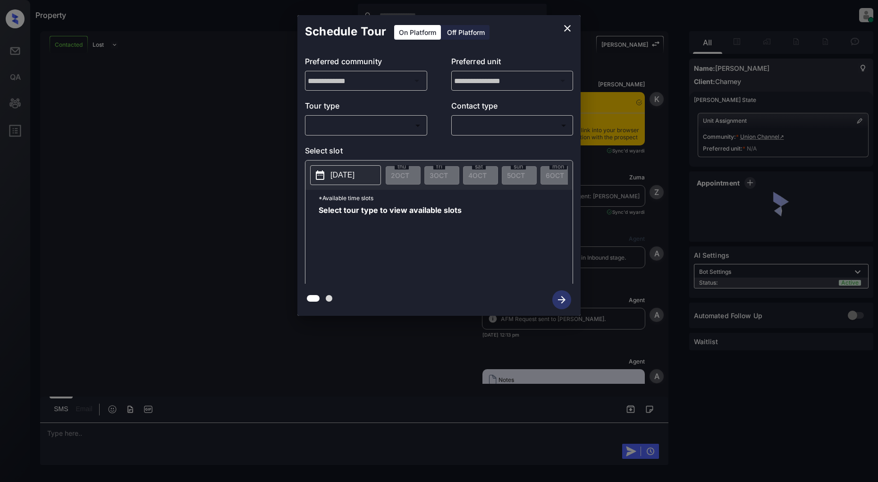
scroll to position [1649, 0]
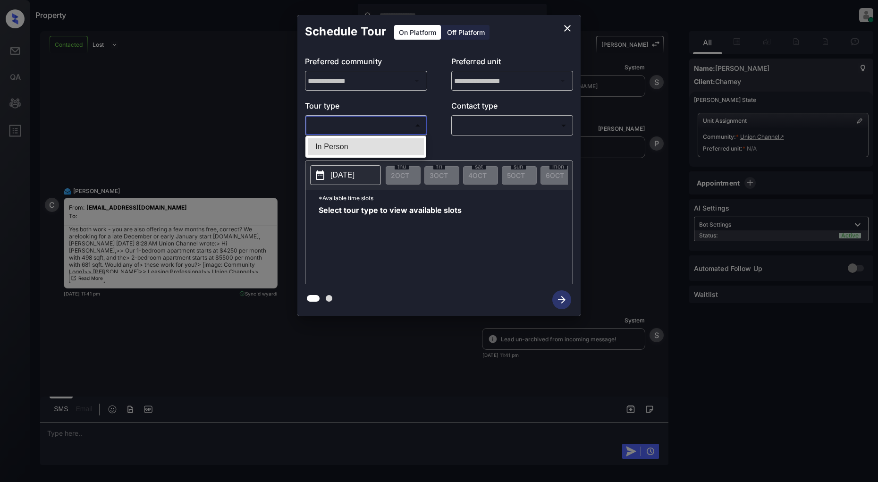
click at [354, 129] on body "Property [PERSON_NAME] Online Set yourself offline Set yourself on break Profil…" at bounding box center [439, 241] width 878 height 482
click at [348, 143] on li "In Person" at bounding box center [366, 146] width 116 height 17
type input "********"
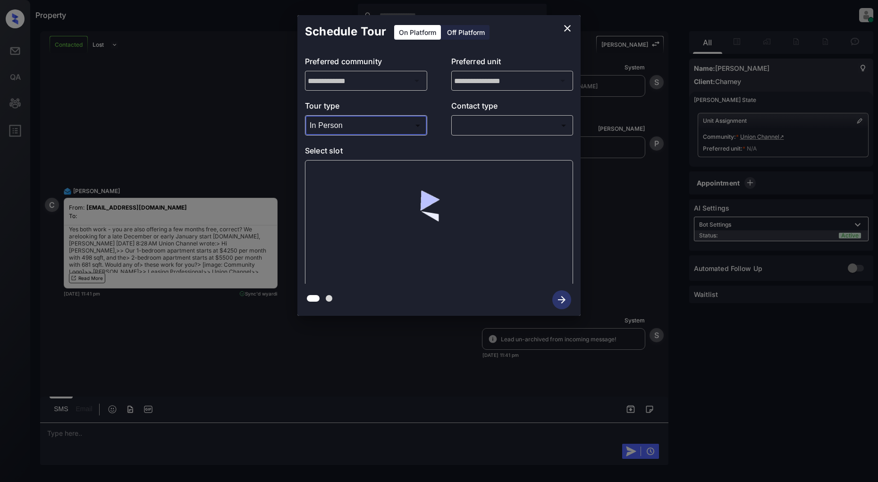
click at [472, 132] on body "Property Patrick Deasis Online Set yourself offline Set yourself on break Profi…" at bounding box center [439, 241] width 878 height 482
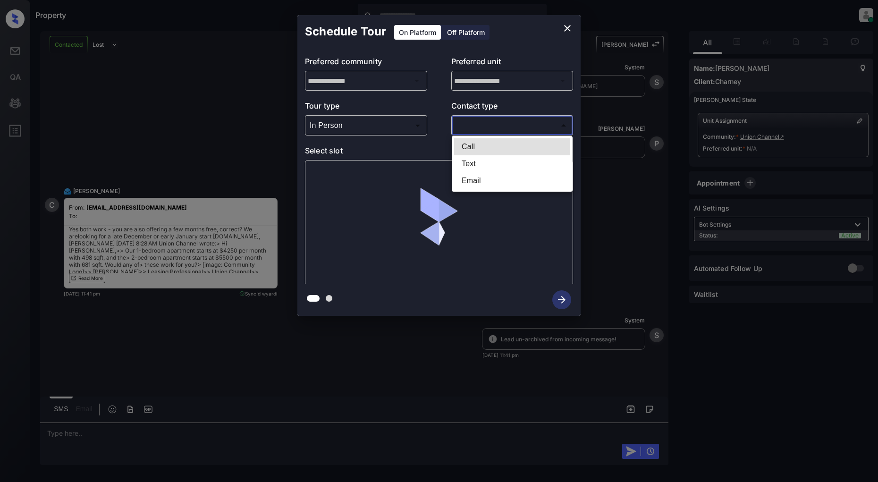
click at [470, 159] on li "Text" at bounding box center [512, 163] width 116 height 17
type input "****"
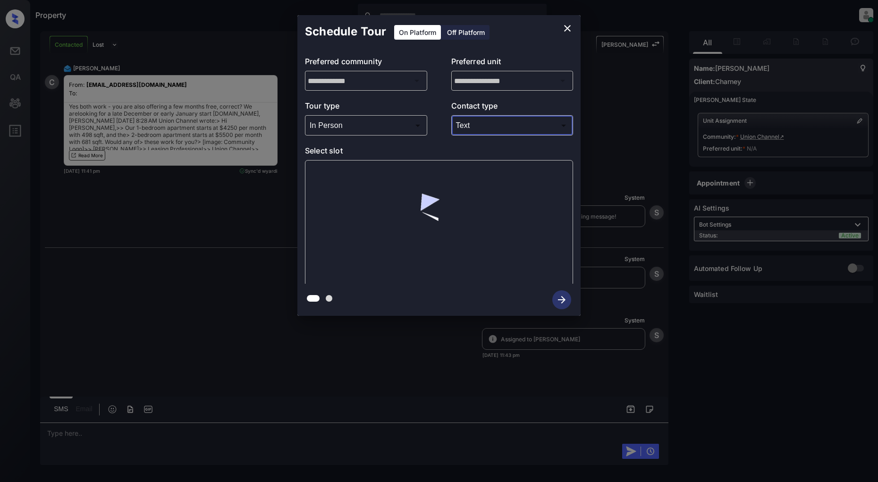
scroll to position [1772, 0]
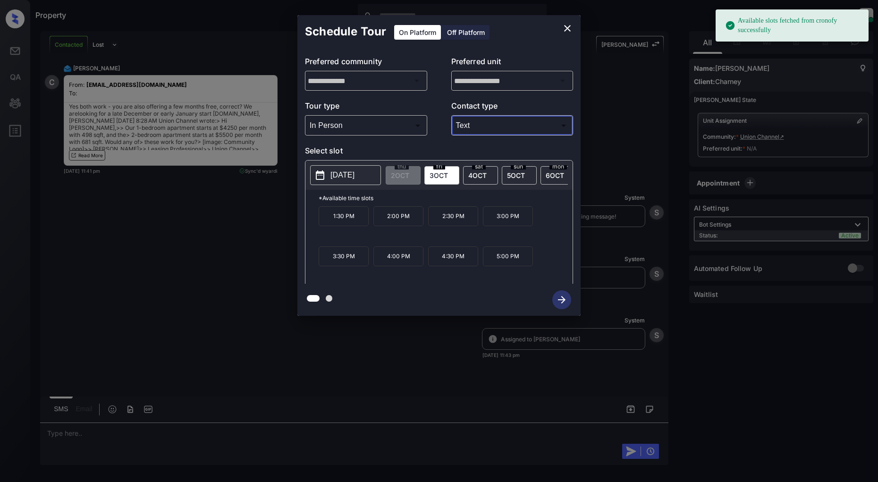
click at [347, 174] on p "2025-10-03" at bounding box center [342, 174] width 24 height 11
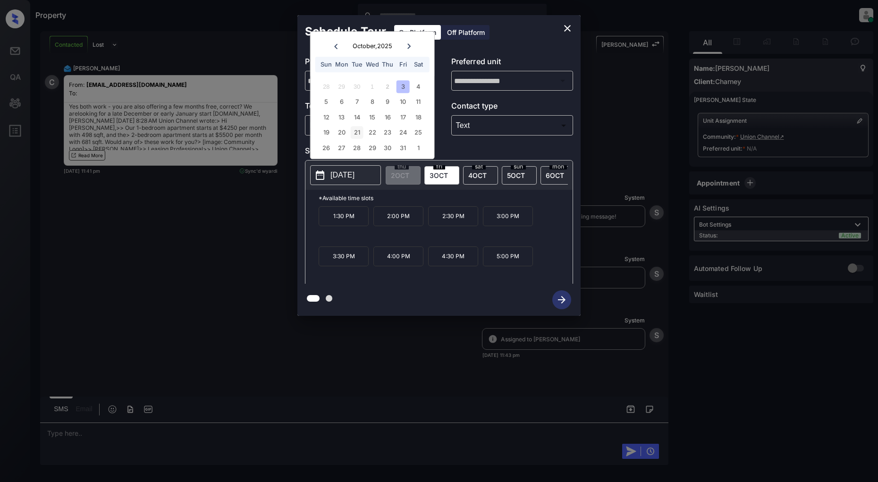
click at [352, 133] on div "21" at bounding box center [357, 132] width 13 height 13
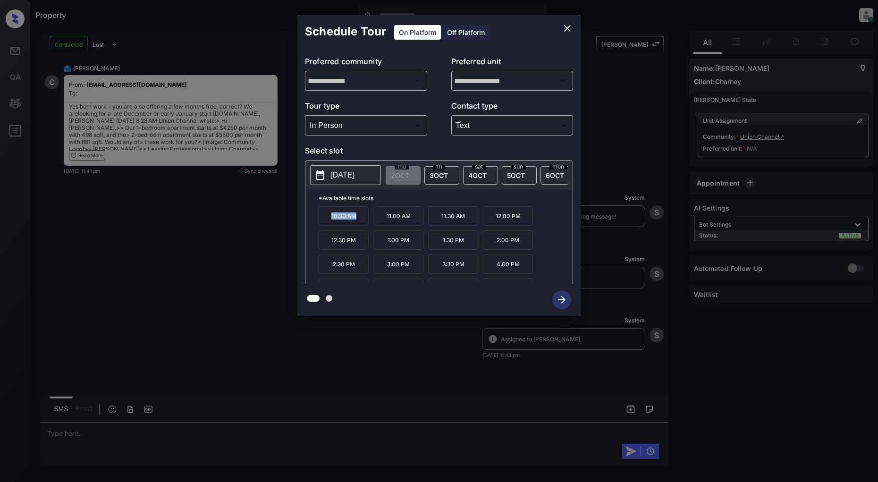
drag, startPoint x: 365, startPoint y: 224, endPoint x: 293, endPoint y: 225, distance: 72.2
click at [293, 225] on div "**********" at bounding box center [439, 165] width 878 height 331
copy p "10:30 AM"
drag, startPoint x: 410, startPoint y: 224, endPoint x: 385, endPoint y: 225, distance: 24.6
click at [385, 225] on p "11:00 AM" at bounding box center [398, 215] width 50 height 19
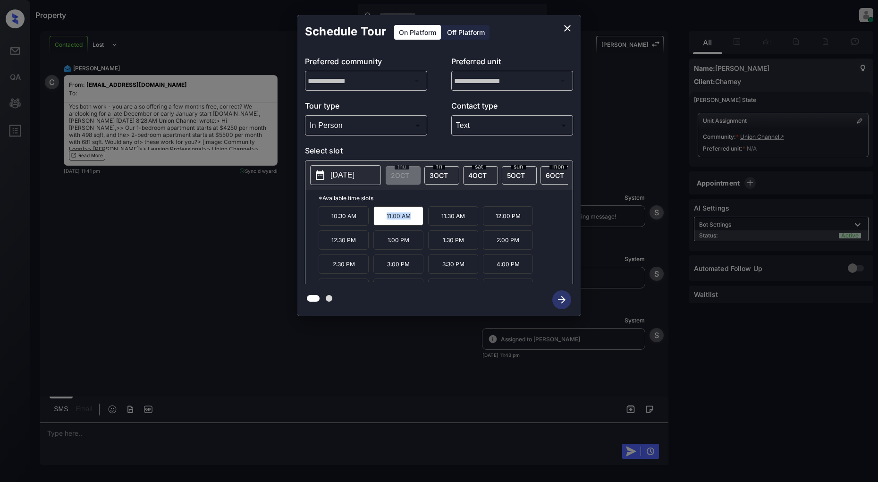
copy p "11:00 AM"
drag, startPoint x: 467, startPoint y: 219, endPoint x: 441, endPoint y: 220, distance: 26.0
click at [441, 220] on p "11:30 AM" at bounding box center [453, 215] width 50 height 19
copy p "11:30 AM"
click at [573, 30] on button "close" at bounding box center [567, 28] width 19 height 19
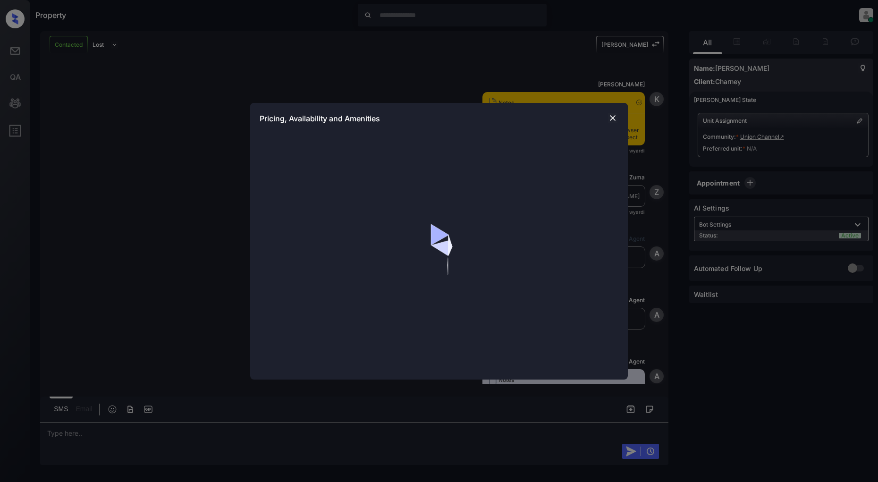
scroll to position [1551, 0]
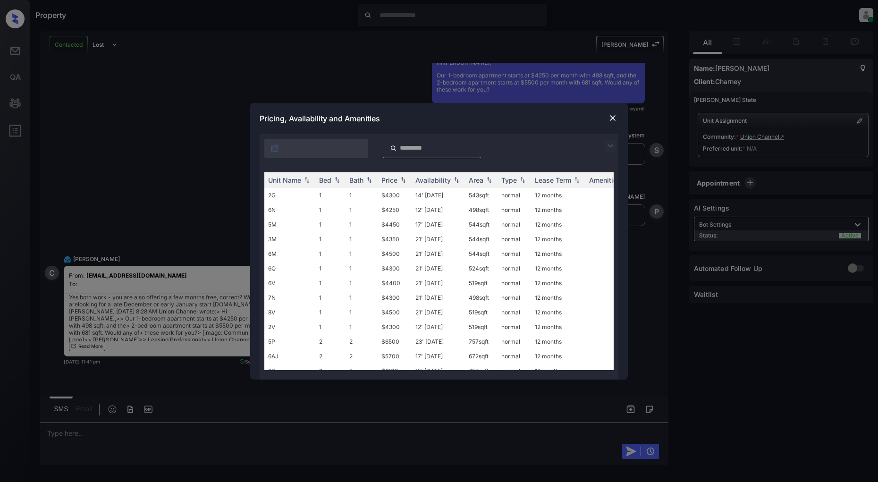
click at [612, 145] on img at bounding box center [610, 145] width 11 height 11
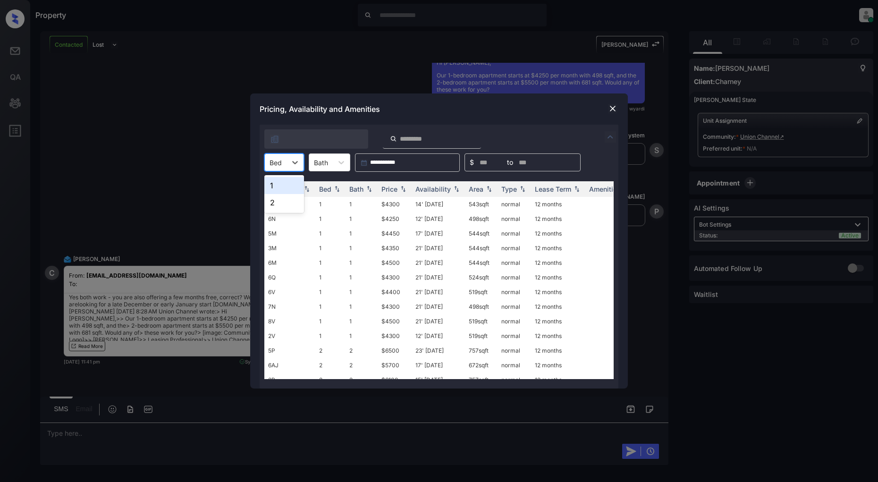
click at [278, 160] on div at bounding box center [275, 163] width 12 height 10
click at [278, 181] on div "1" at bounding box center [284, 185] width 40 height 17
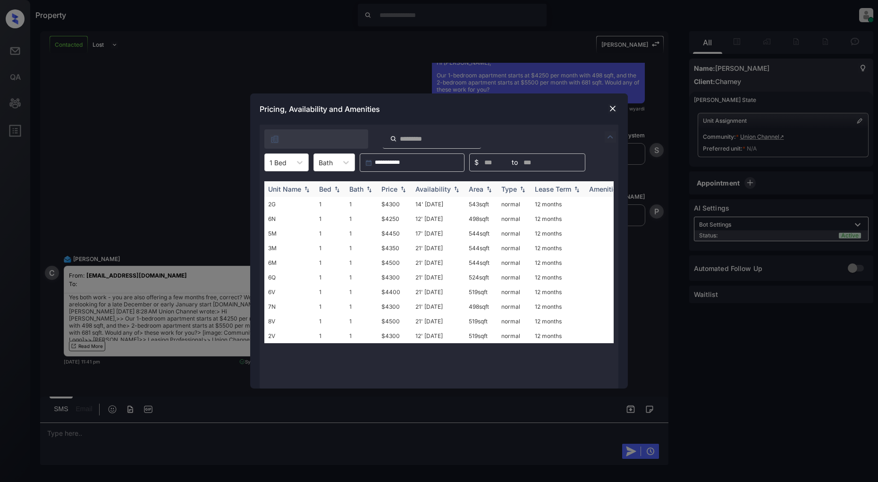
click at [395, 185] on div "Price" at bounding box center [389, 189] width 16 height 8
click at [392, 203] on td "$4250" at bounding box center [395, 204] width 34 height 15
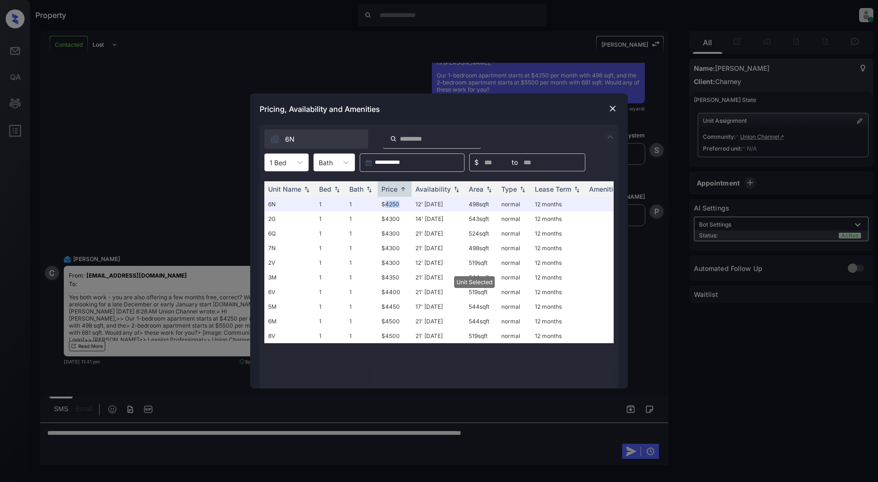
click at [614, 107] on img at bounding box center [612, 108] width 9 height 9
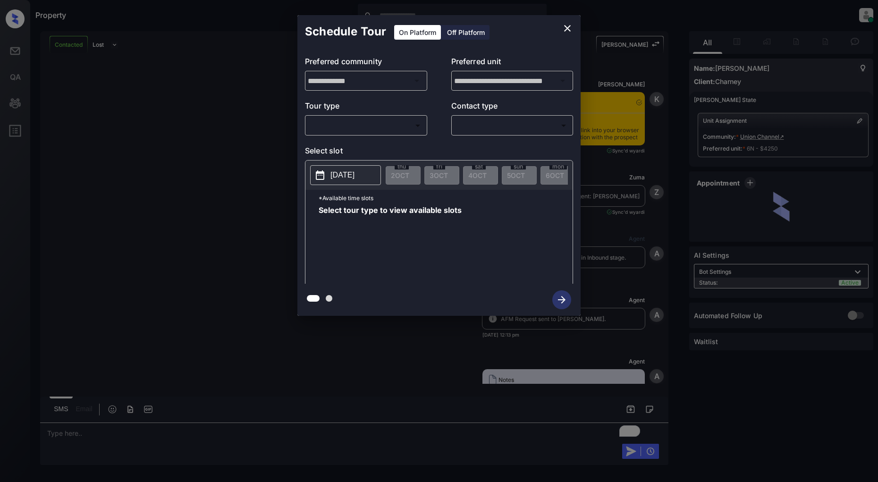
scroll to position [2408, 0]
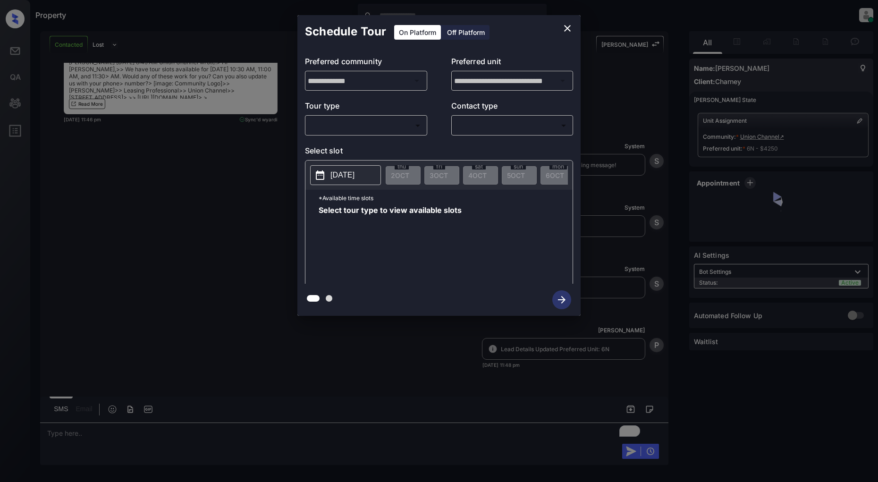
click at [379, 126] on body "Property [PERSON_NAME] Online Set yourself offline Set yourself on break Profil…" at bounding box center [439, 241] width 878 height 482
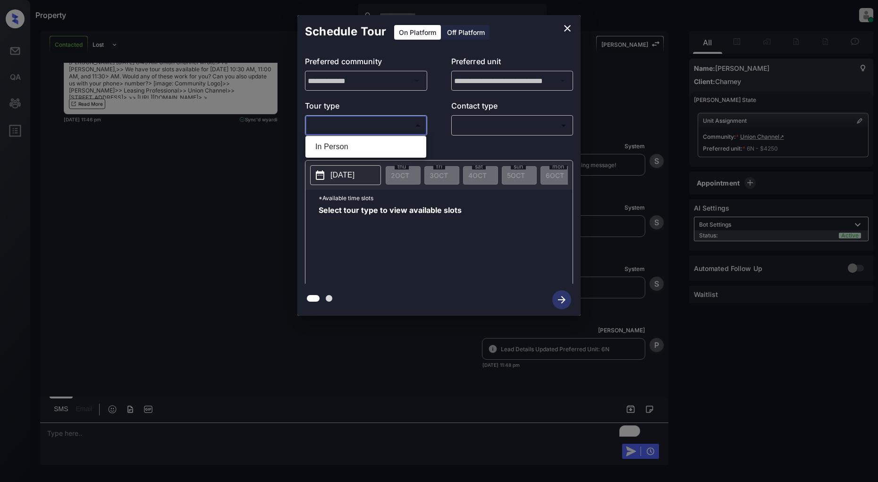
click at [348, 147] on li "In Person" at bounding box center [366, 146] width 116 height 17
type input "********"
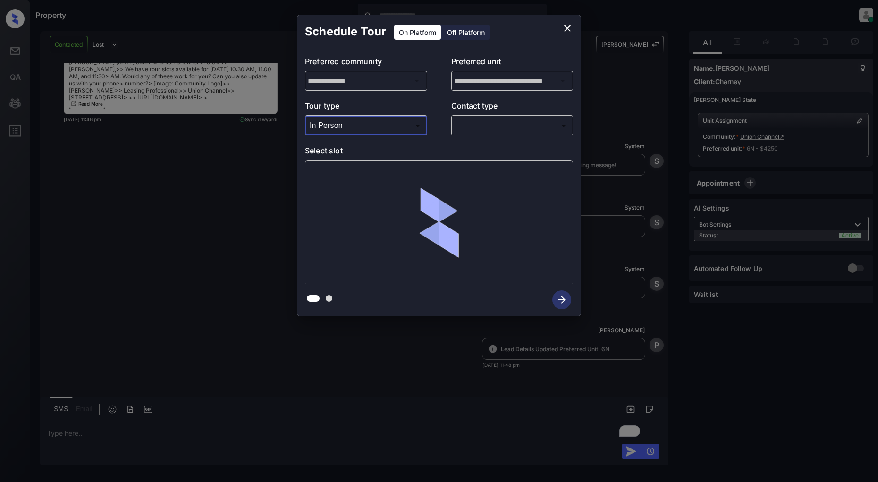
click at [483, 115] on p "Contact type" at bounding box center [512, 107] width 122 height 15
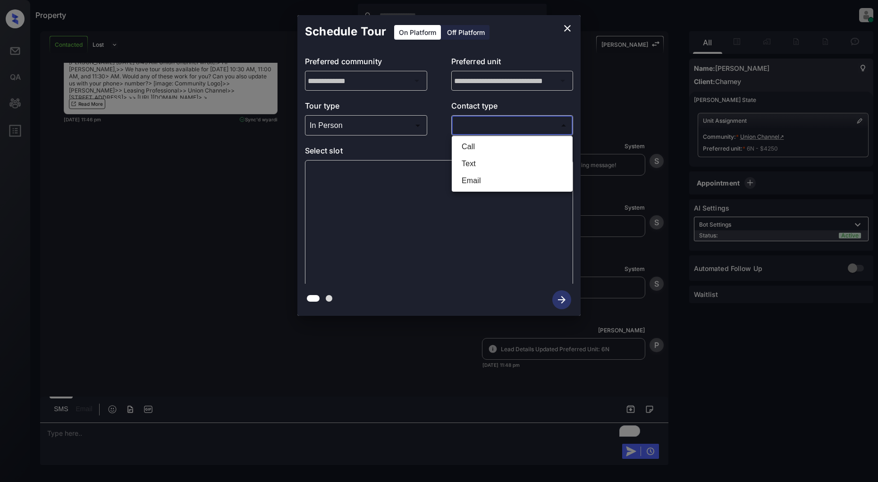
click at [480, 124] on body "Property [PERSON_NAME] Online Set yourself offline Set yourself on break Profil…" at bounding box center [439, 241] width 878 height 482
click at [470, 168] on li "Text" at bounding box center [512, 163] width 116 height 17
type input "****"
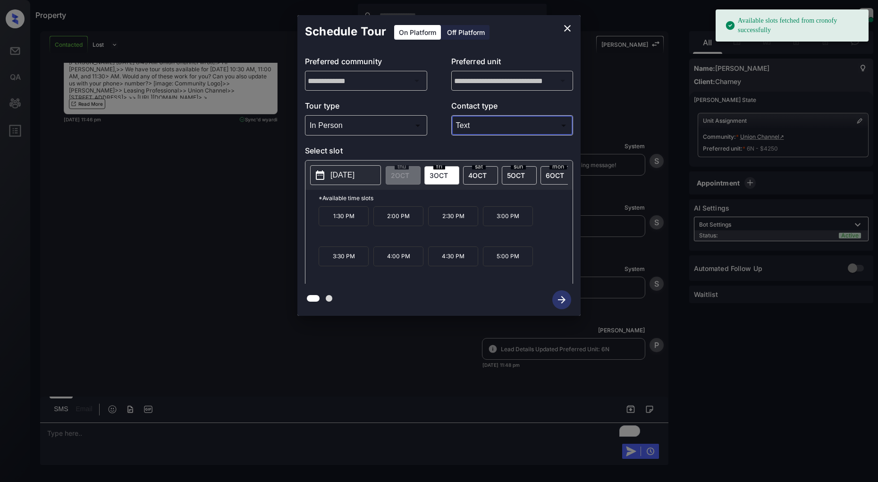
click at [354, 175] on p "[DATE]" at bounding box center [342, 174] width 24 height 11
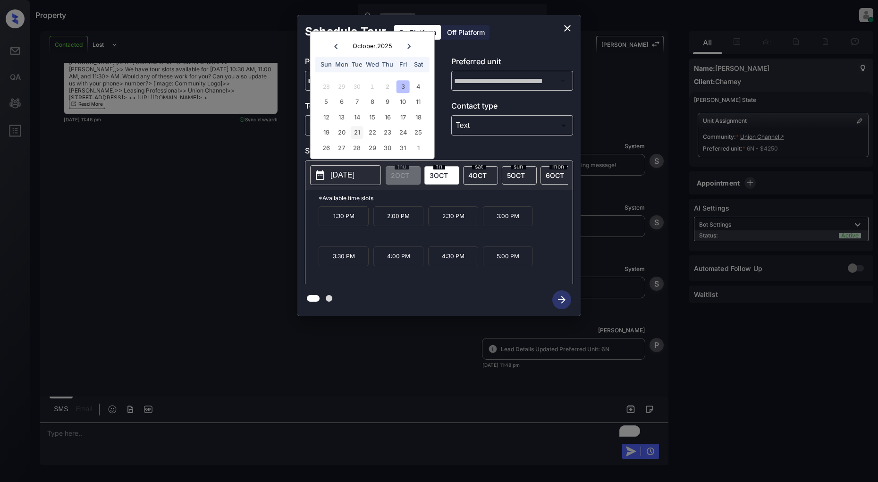
click at [360, 130] on div "21" at bounding box center [357, 132] width 13 height 13
click at [346, 226] on p "10:30 AM" at bounding box center [344, 215] width 50 height 19
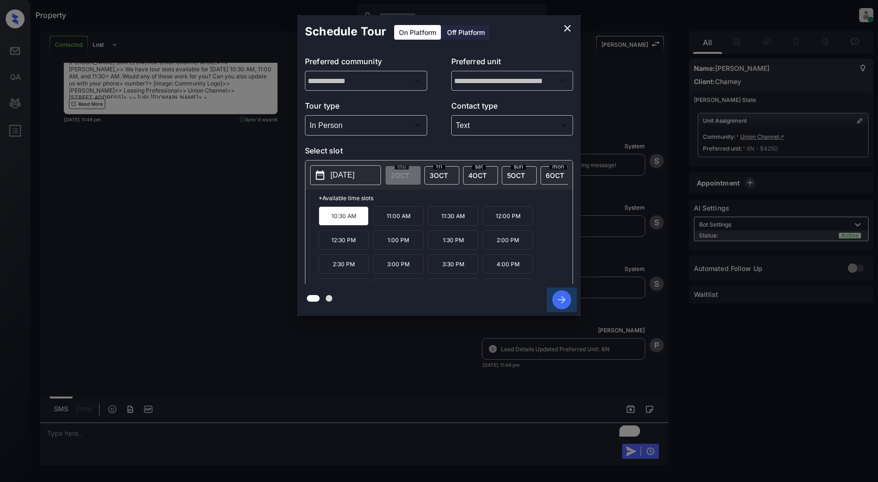
click at [558, 301] on icon "button" at bounding box center [561, 299] width 19 height 19
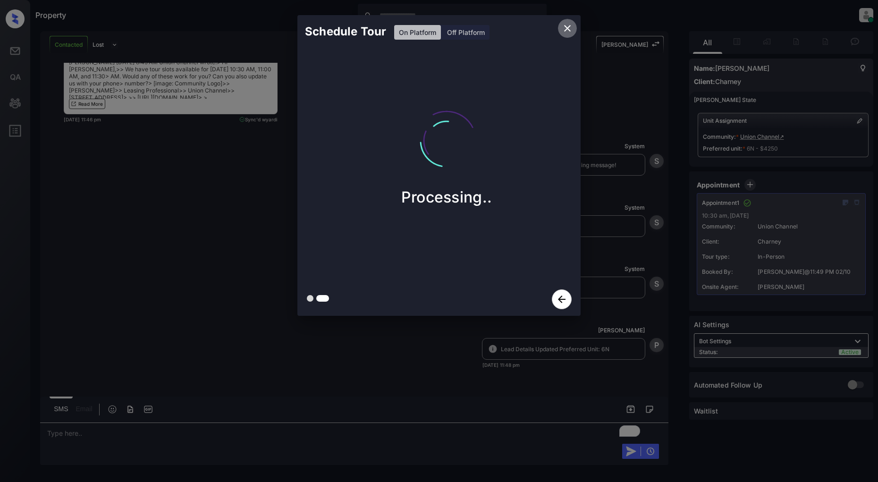
click at [568, 27] on icon "close" at bounding box center [567, 28] width 7 height 7
